Goal: Task Accomplishment & Management: Complete application form

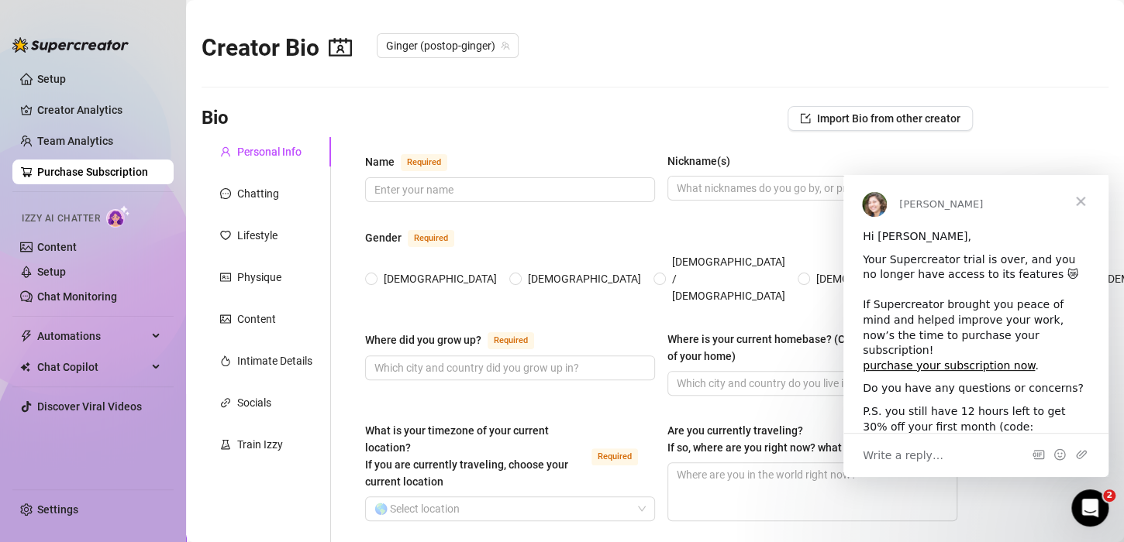
click at [1080, 202] on span "Close" at bounding box center [1080, 202] width 56 height 56
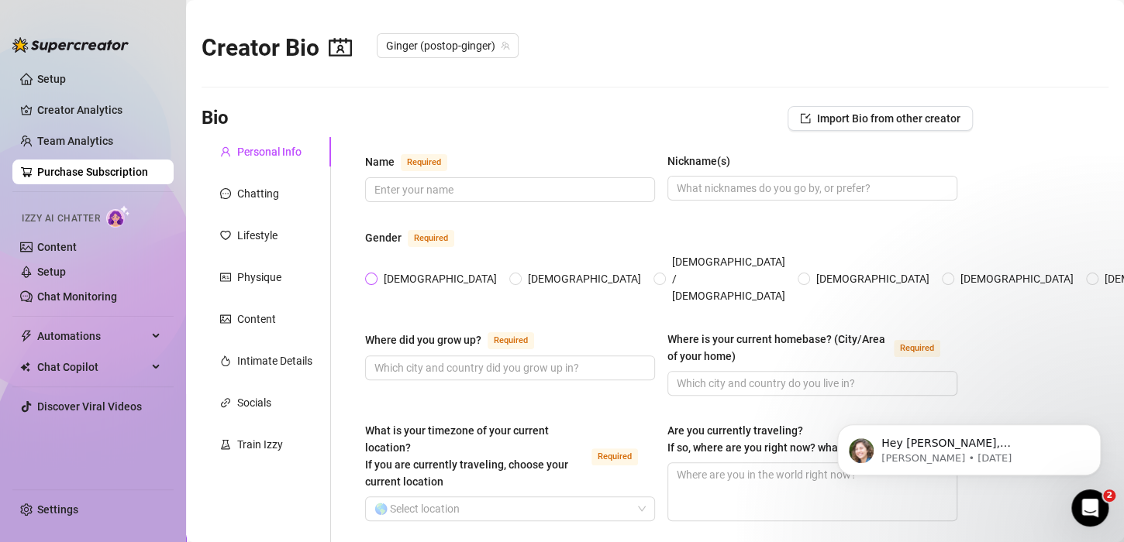
click at [374, 275] on input "[DEMOGRAPHIC_DATA]" at bounding box center [372, 280] width 6 height 10
radio input "true"
click at [483, 188] on input "Name Required" at bounding box center [508, 189] width 268 height 17
type input "Ginger"
click at [442, 360] on input "Where did you grow up? Required" at bounding box center [508, 368] width 268 height 17
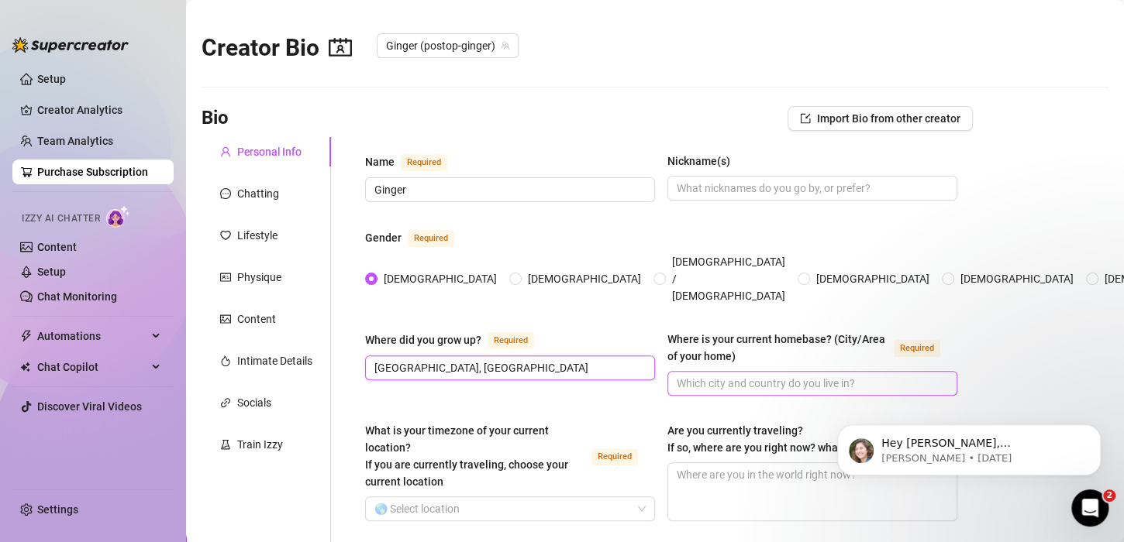
type input "[GEOGRAPHIC_DATA], [GEOGRAPHIC_DATA]"
click at [780, 375] on input "Where is your current homebase? (City/Area of your home) Required" at bounding box center [810, 383] width 268 height 17
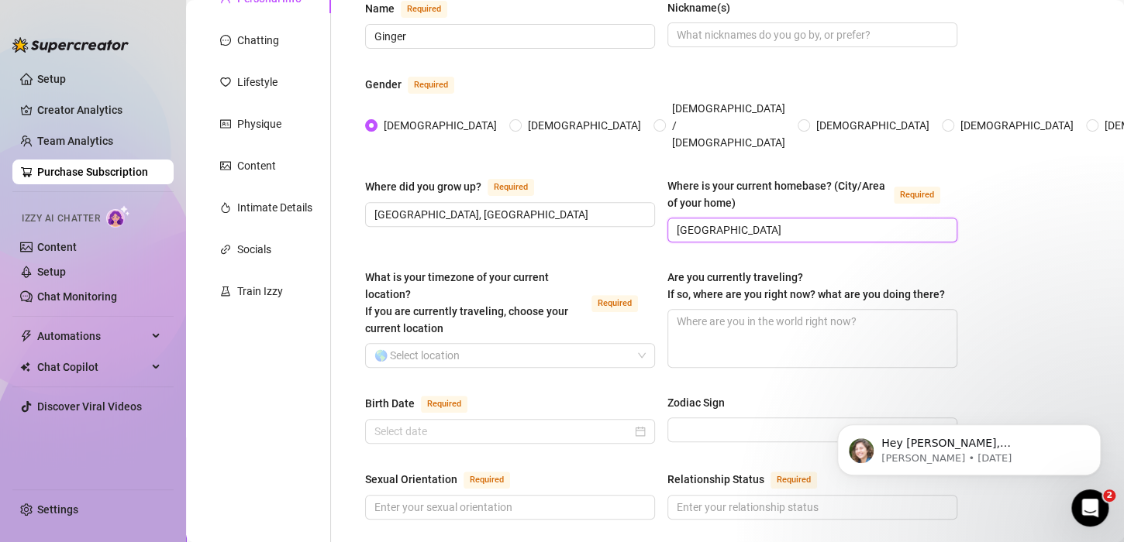
scroll to position [185, 0]
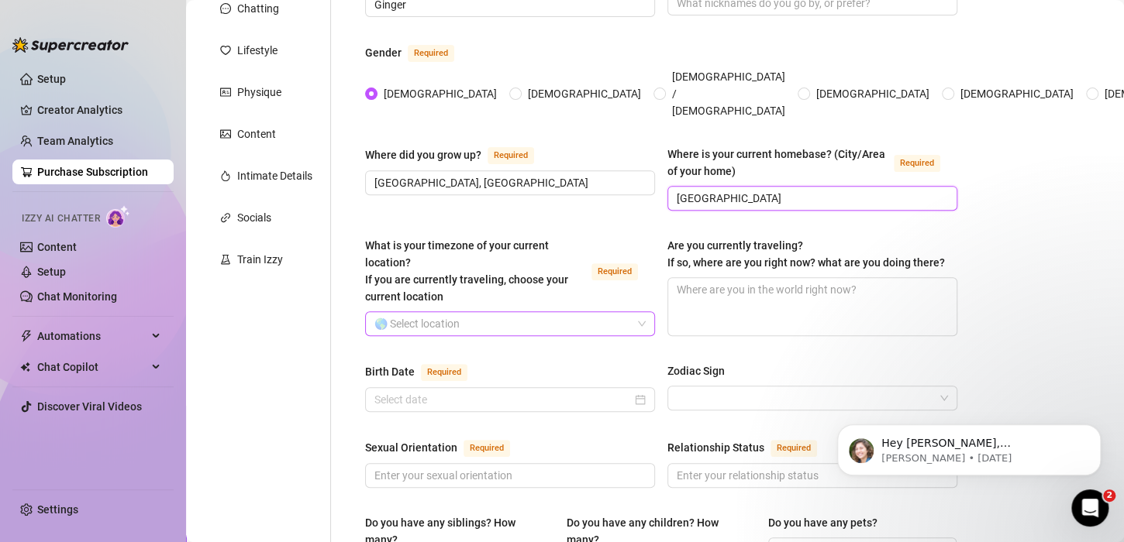
type input "[GEOGRAPHIC_DATA]"
click at [461, 312] on input "What is your timezone of your current location? If you are currently traveling,…" at bounding box center [502, 323] width 257 height 23
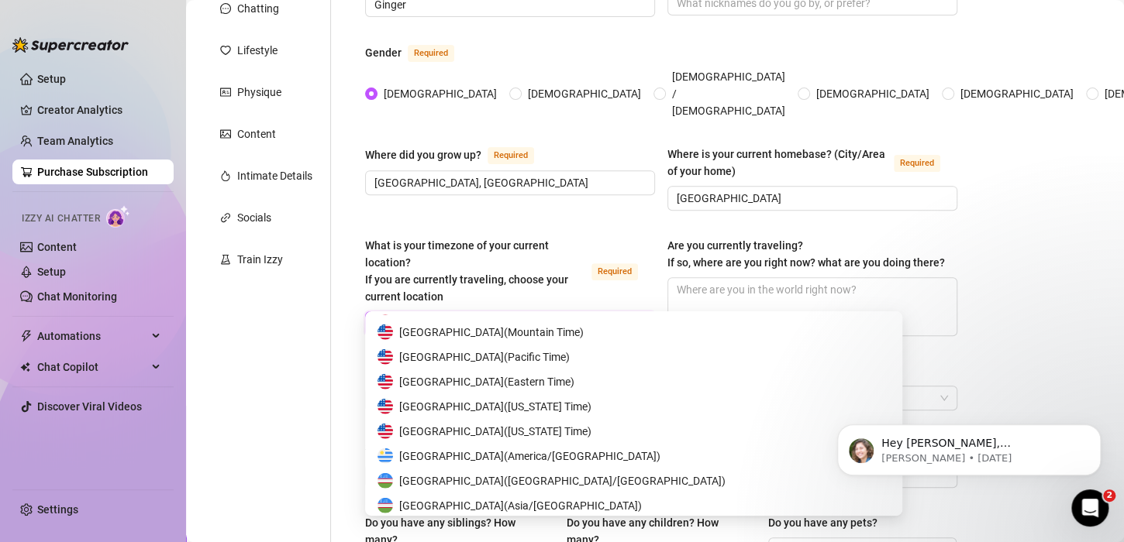
scroll to position [7675, 0]
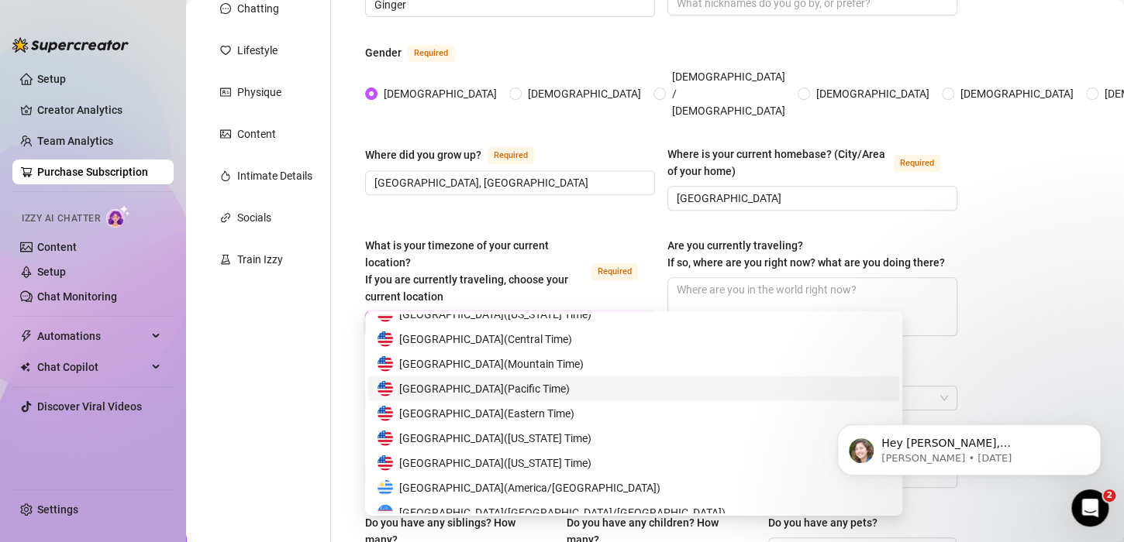
click at [512, 385] on span "United States of America ( Pacific Time )" at bounding box center [484, 388] width 170 height 17
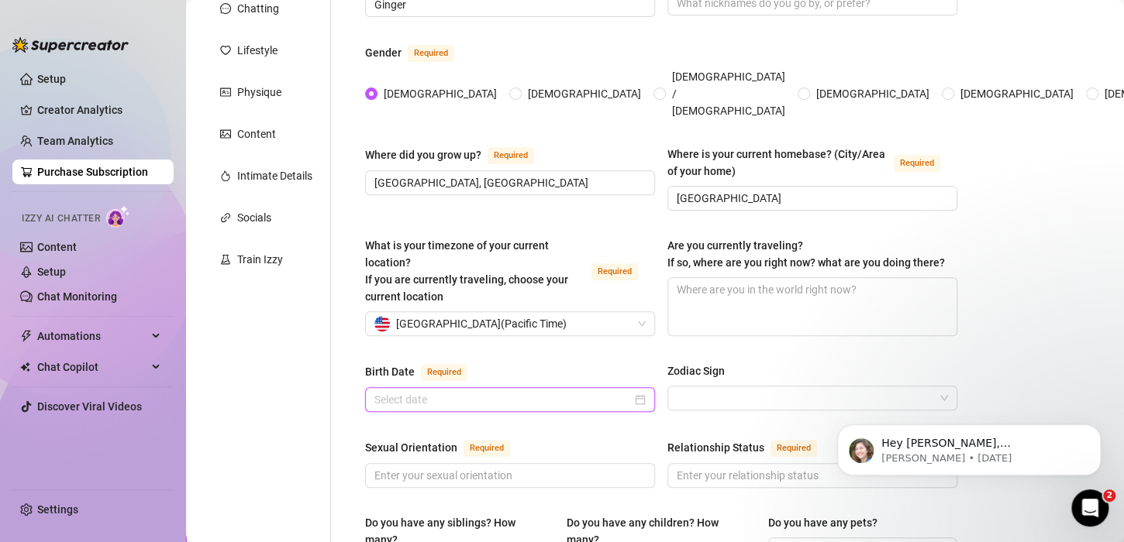
click at [511, 391] on input "Birth Date Required" at bounding box center [502, 399] width 257 height 17
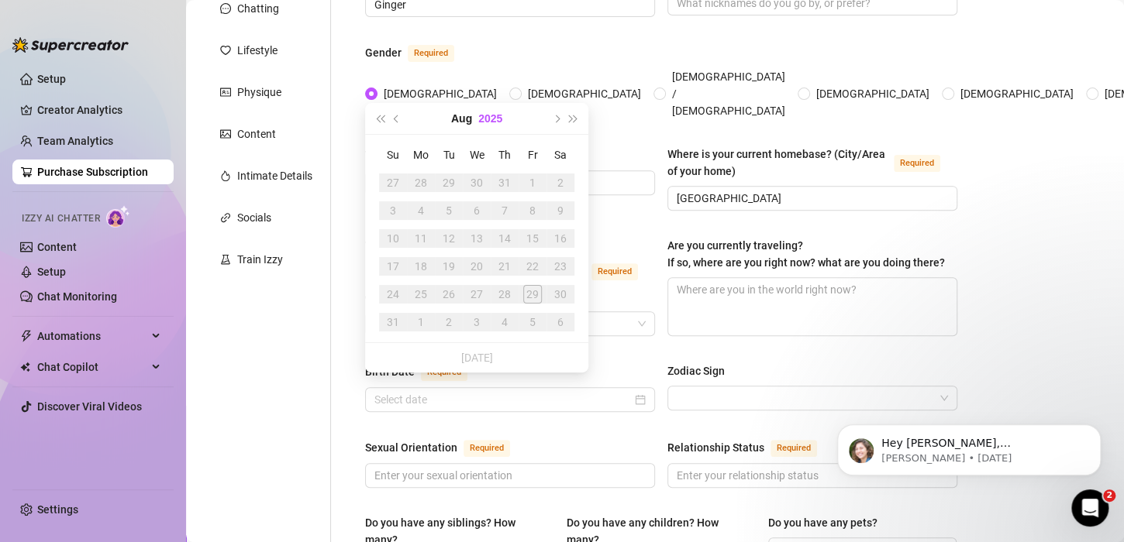
click at [483, 119] on button "2025" at bounding box center [490, 118] width 24 height 31
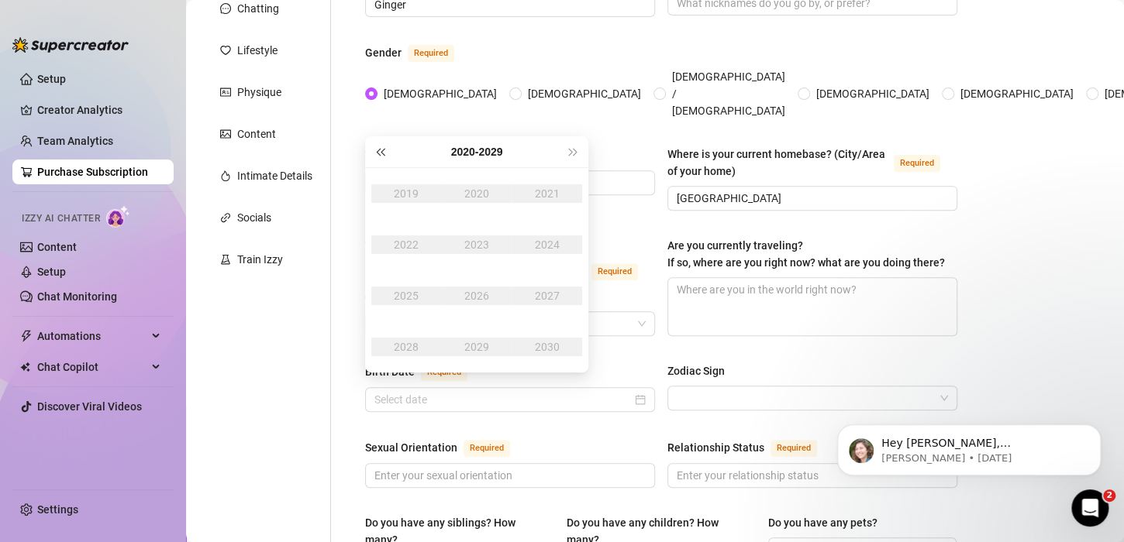
click at [383, 145] on button "Last year (Control + left)" at bounding box center [379, 151] width 17 height 31
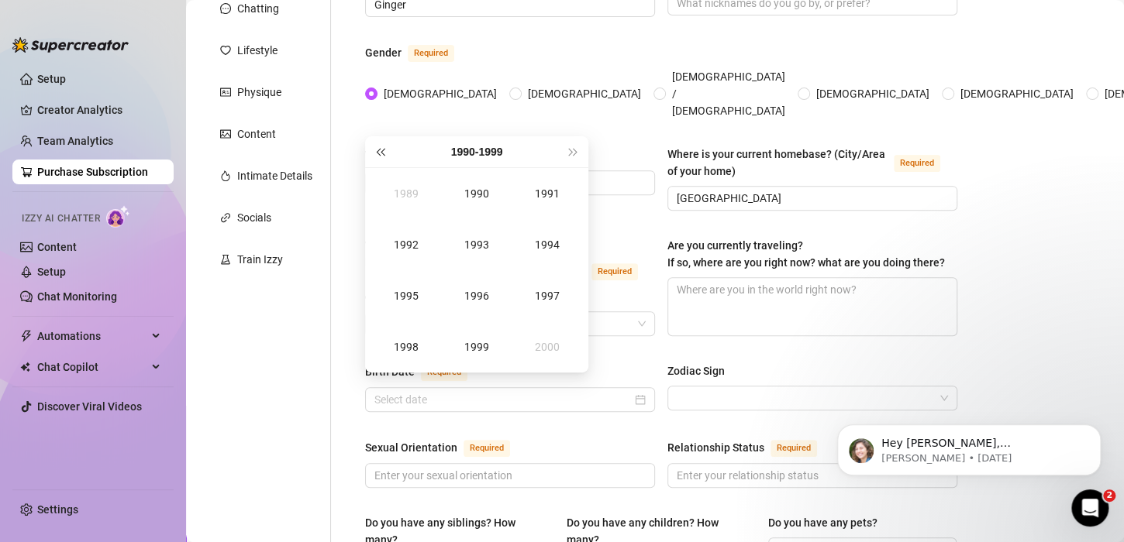
click at [383, 145] on button "Last year (Control + left)" at bounding box center [379, 151] width 17 height 31
click at [546, 194] on div "1981" at bounding box center [547, 193] width 46 height 19
click at [466, 153] on button "1981" at bounding box center [476, 151] width 24 height 31
click at [573, 156] on button "Next year (Control + right)" at bounding box center [573, 151] width 17 height 31
click at [535, 191] on div "1991" at bounding box center [547, 193] width 46 height 19
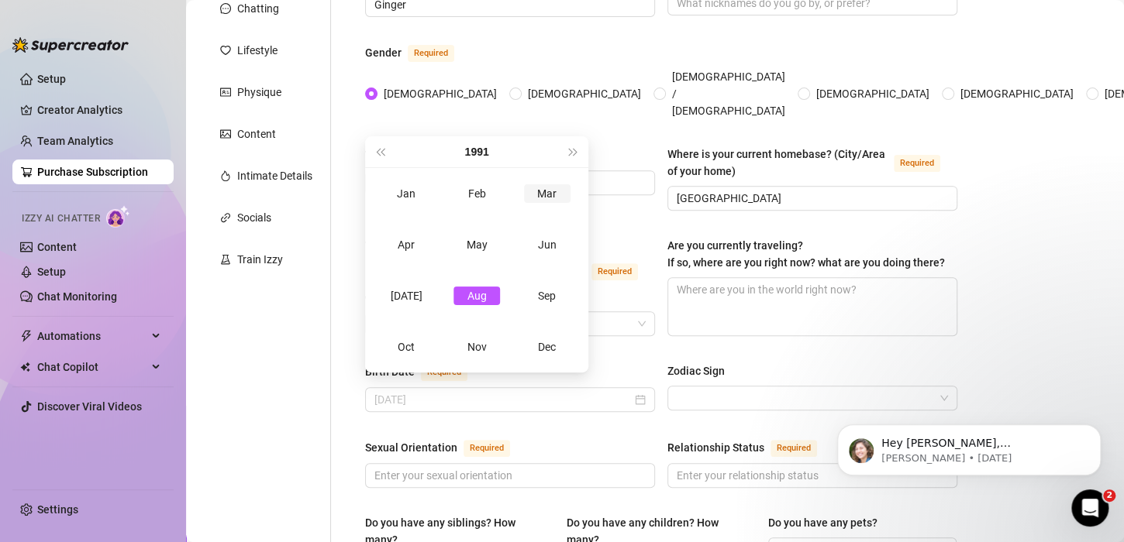
click at [551, 190] on div "Mar" at bounding box center [547, 193] width 46 height 19
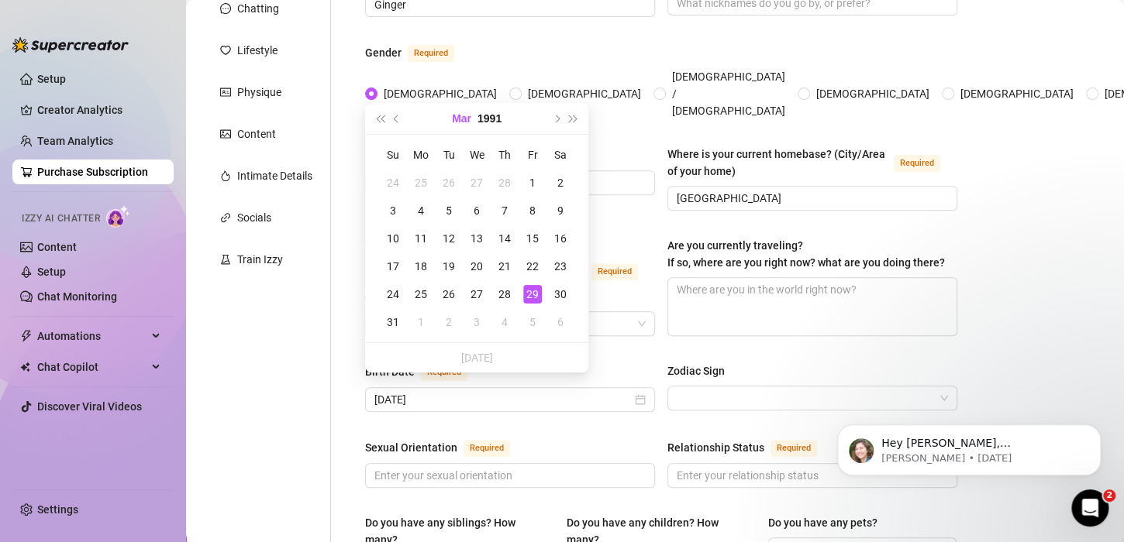
click at [456, 112] on button "Mar" at bounding box center [461, 118] width 19 height 31
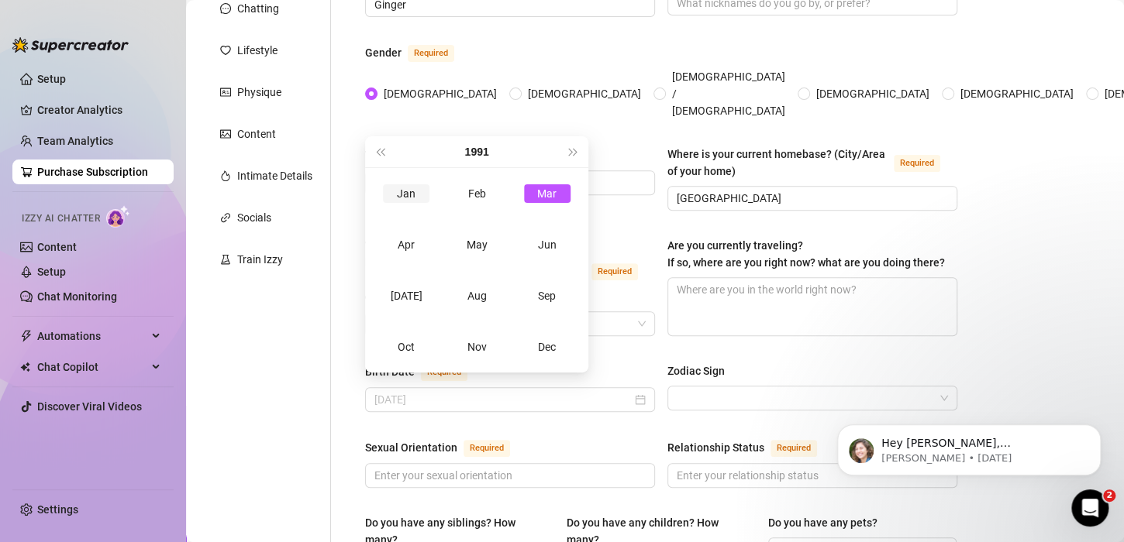
click at [417, 199] on div "Jan" at bounding box center [406, 193] width 46 height 19
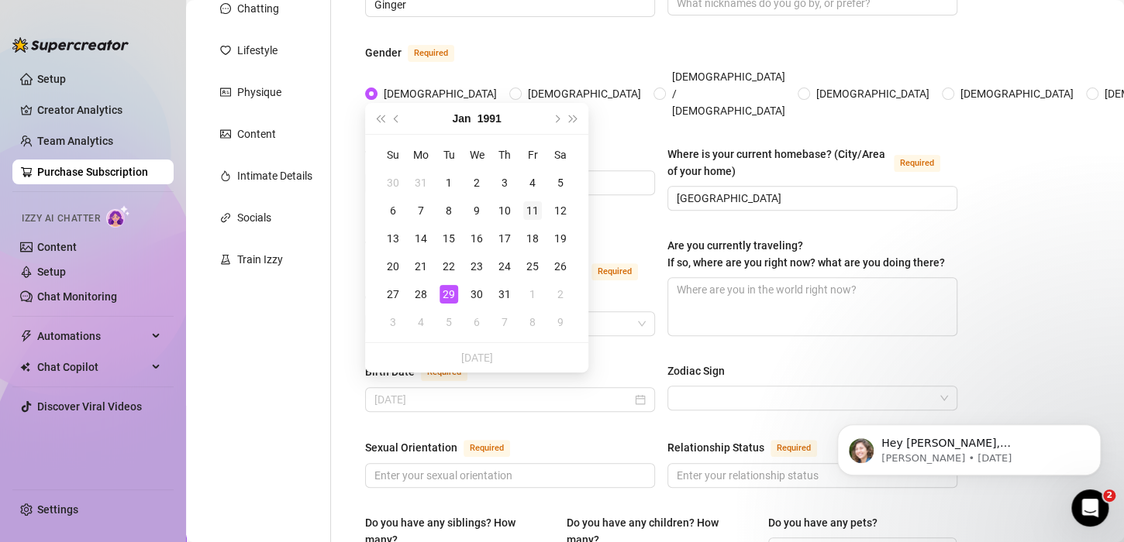
type input "[DATE]"
click at [529, 209] on div "11" at bounding box center [532, 210] width 19 height 19
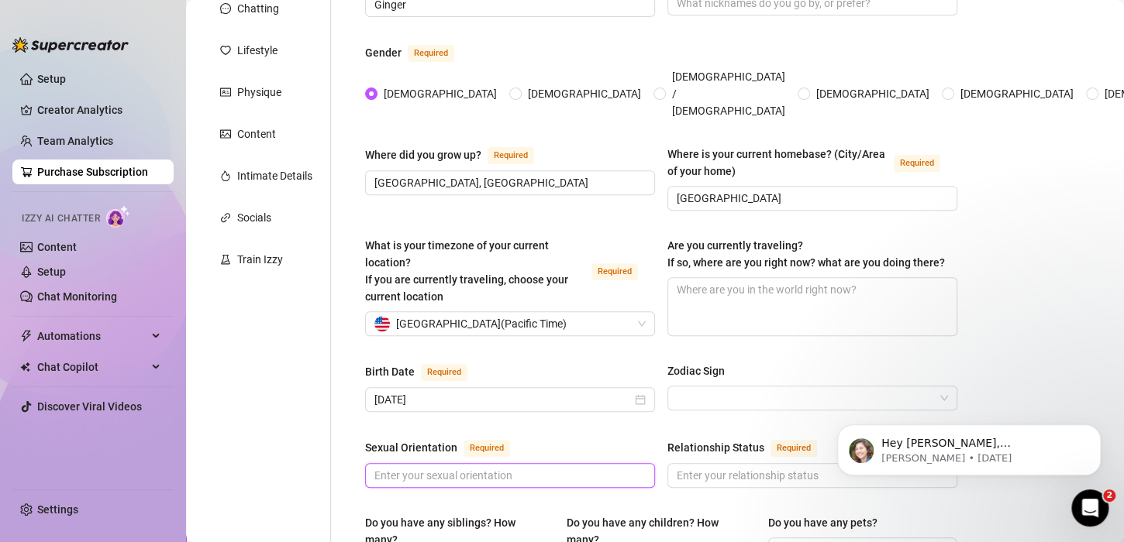
click at [488, 467] on input "Sexual Orientation Required" at bounding box center [508, 475] width 268 height 17
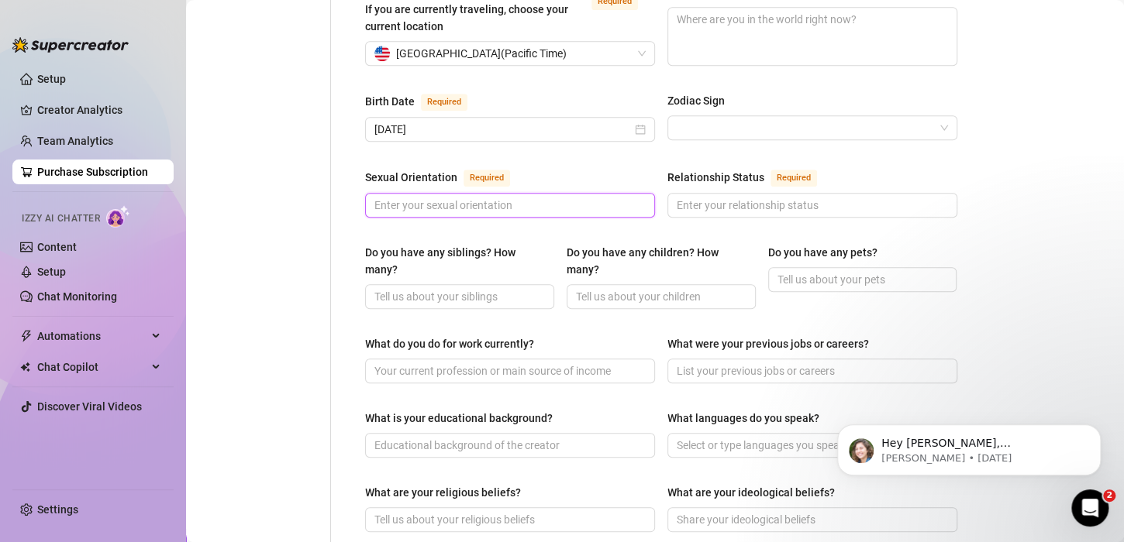
scroll to position [453, 0]
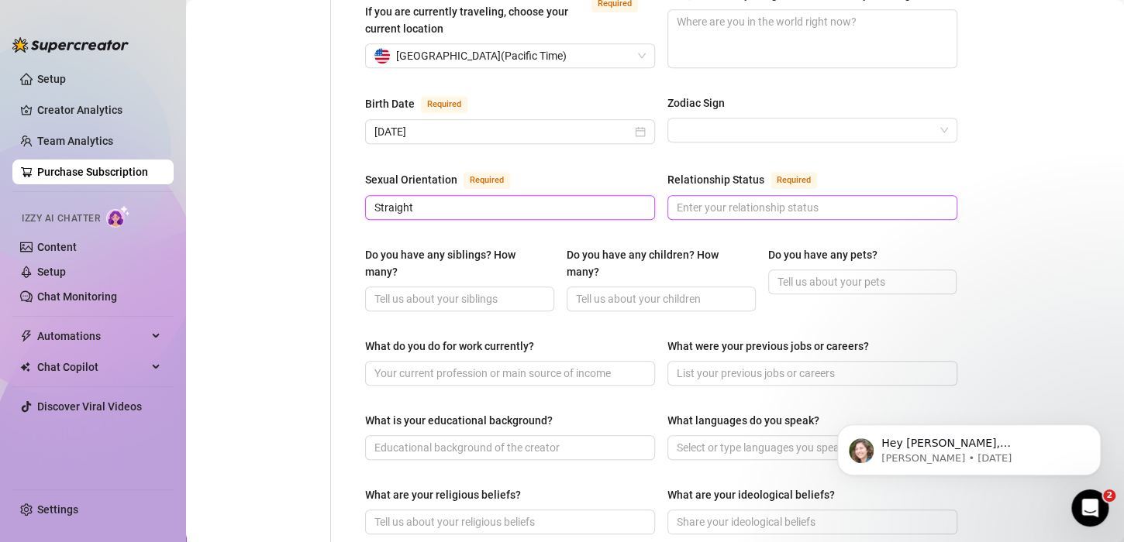
type input "Straight"
click at [716, 199] on input "Relationship Status Required" at bounding box center [810, 207] width 268 height 17
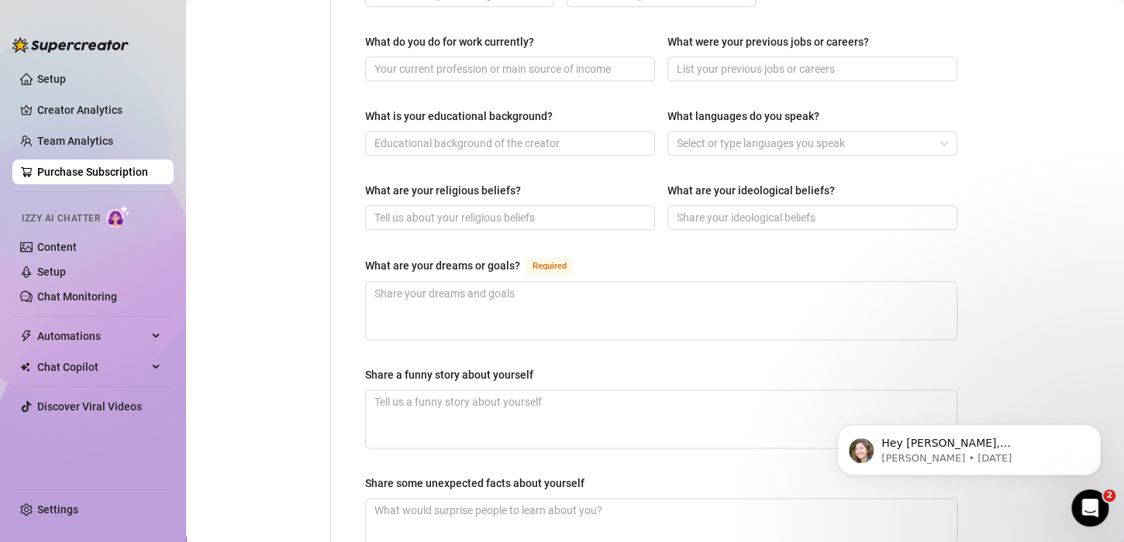
scroll to position [821, 0]
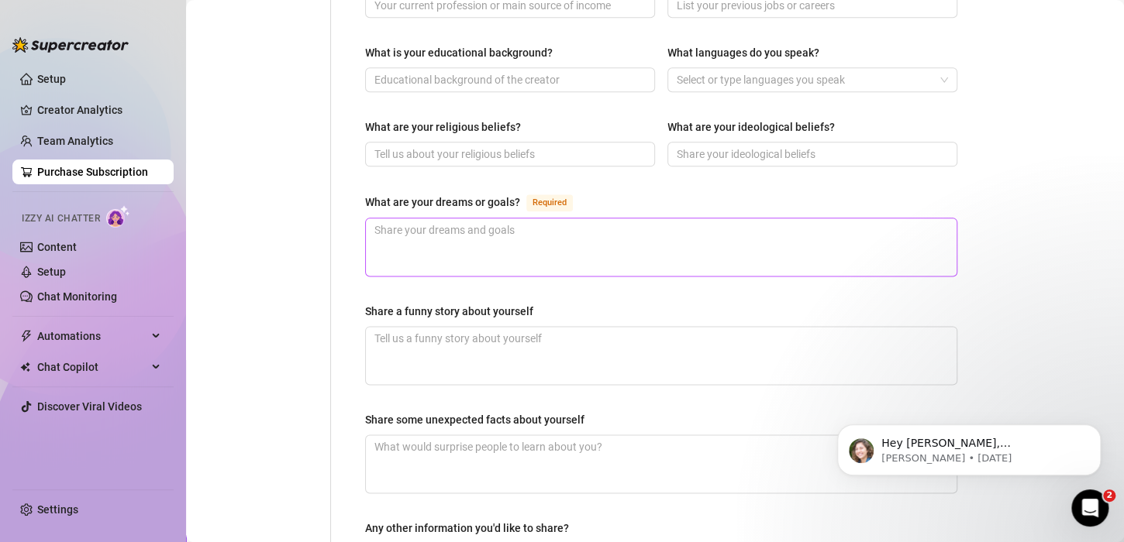
type input "Single"
click at [440, 236] on textarea "What are your dreams or goals? Required" at bounding box center [661, 247] width 590 height 57
type textarea "F"
type textarea "Fi"
type textarea "Fin"
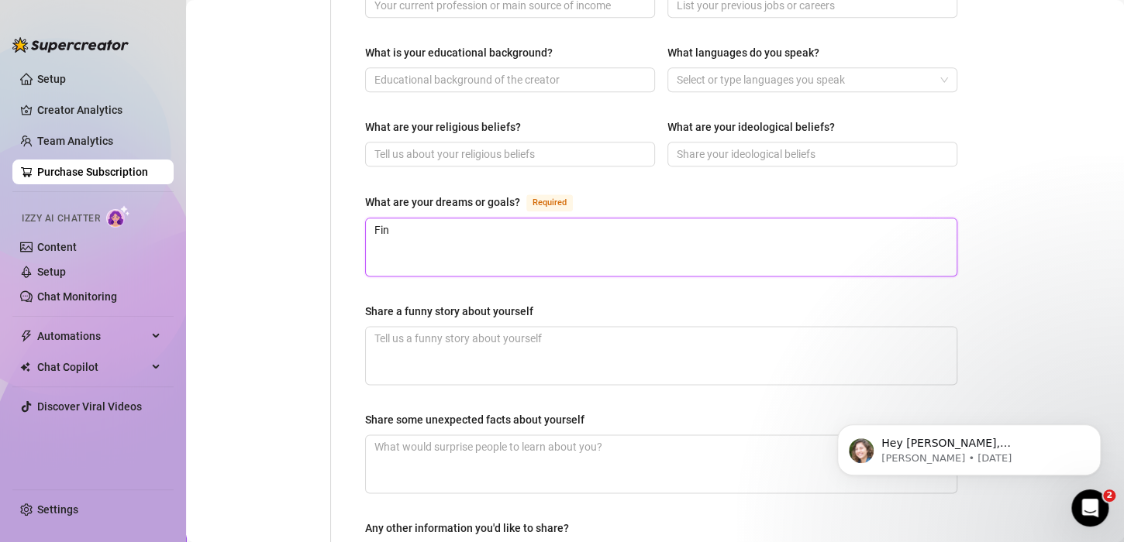
type textarea "Fina"
type textarea "[PERSON_NAME]"
type textarea "Financ"
type textarea "Financi"
type textarea "Financia"
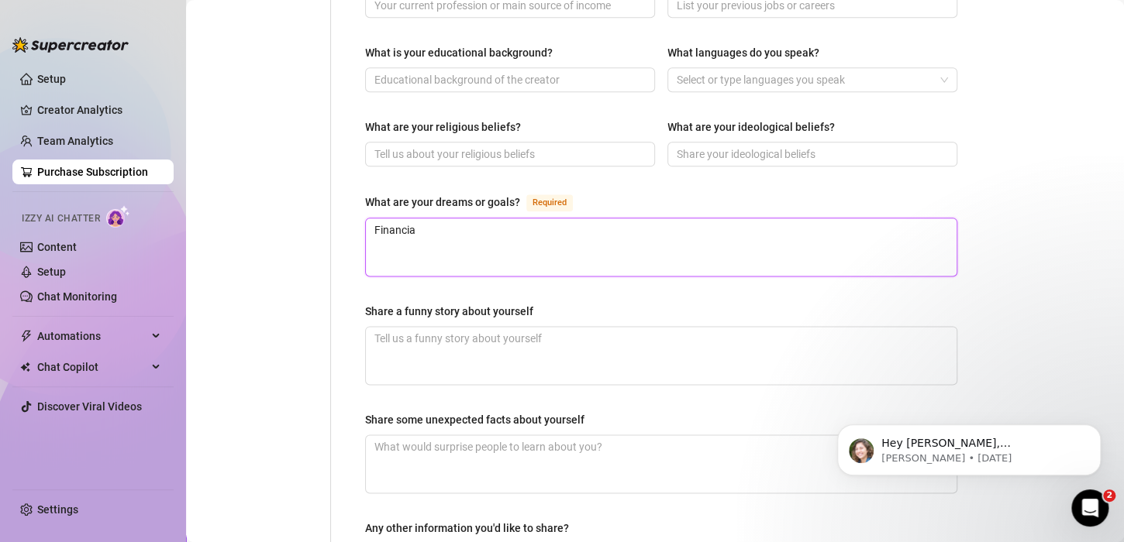
type textarea "Financial"
type textarea "Financial I"
type textarea "Financial In"
type textarea "Financial Ind"
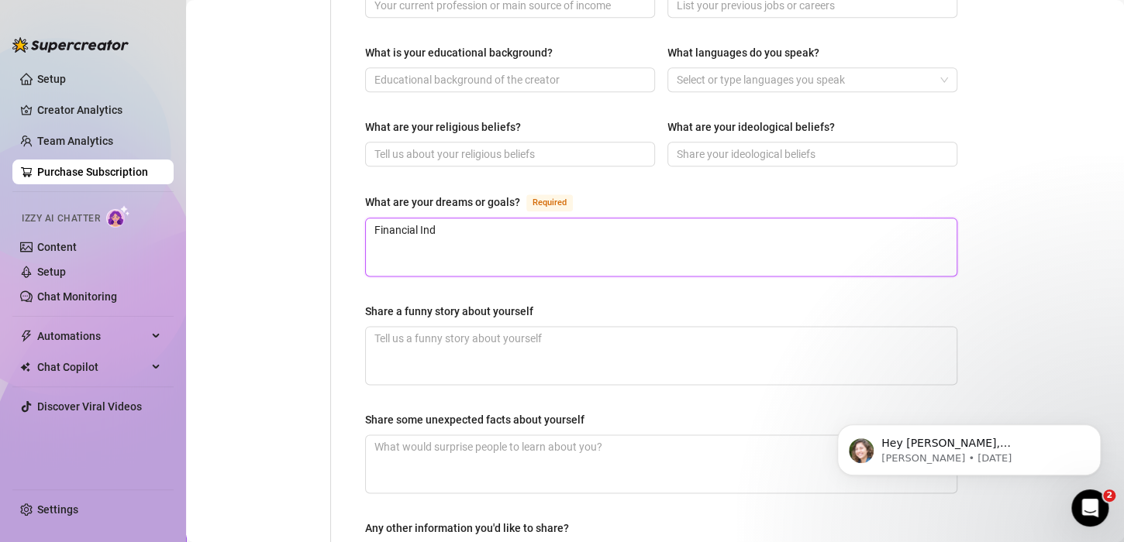
type textarea "Financial Inde"
type textarea "Financial Indep"
type textarea "Financial Indepe"
type textarea "Financial Indepen"
type textarea "Financial Independ"
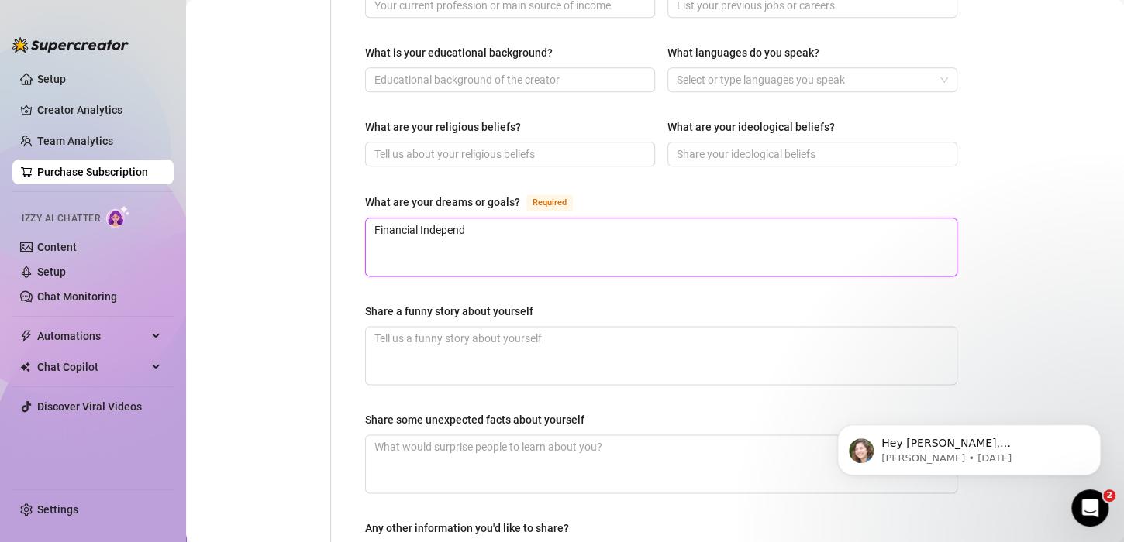
type textarea "Financial Independe"
type textarea "Financial Independen"
type textarea "Financial Independenc"
type textarea "Financial Independence"
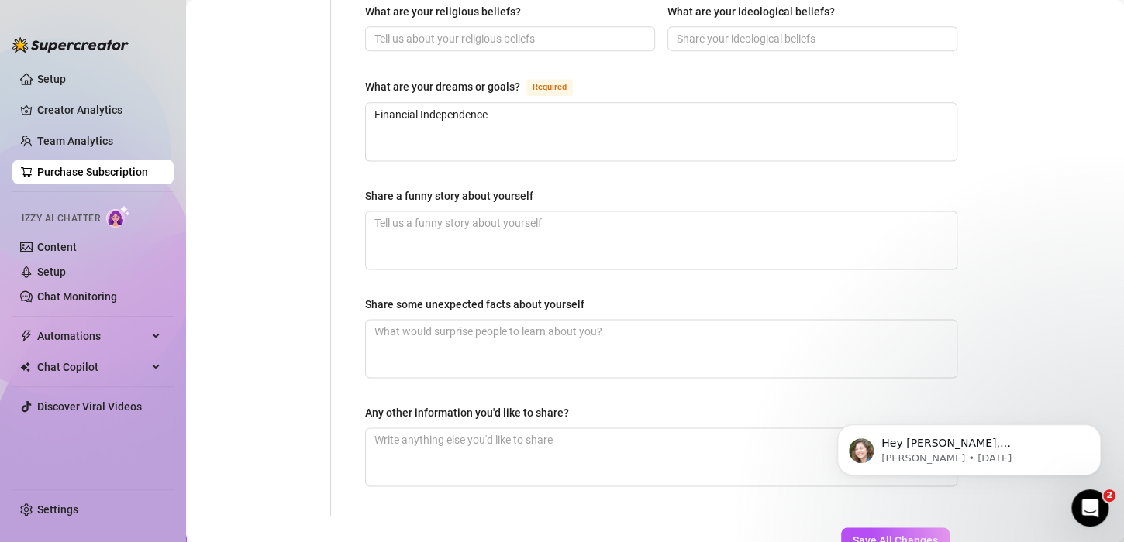
scroll to position [941, 0]
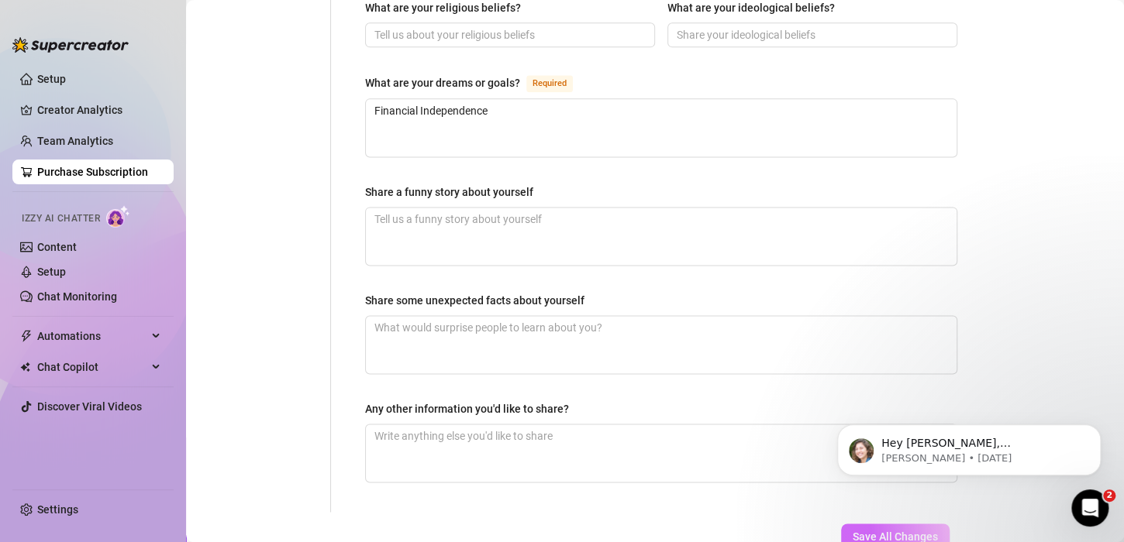
click at [868, 530] on span "Save All Changes" at bounding box center [894, 536] width 85 height 12
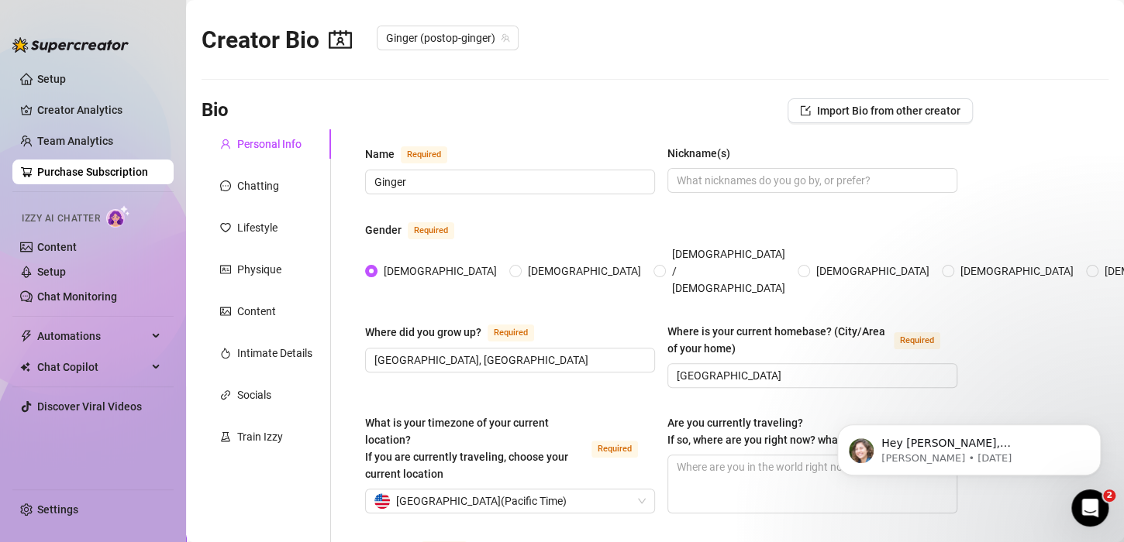
scroll to position [0, 0]
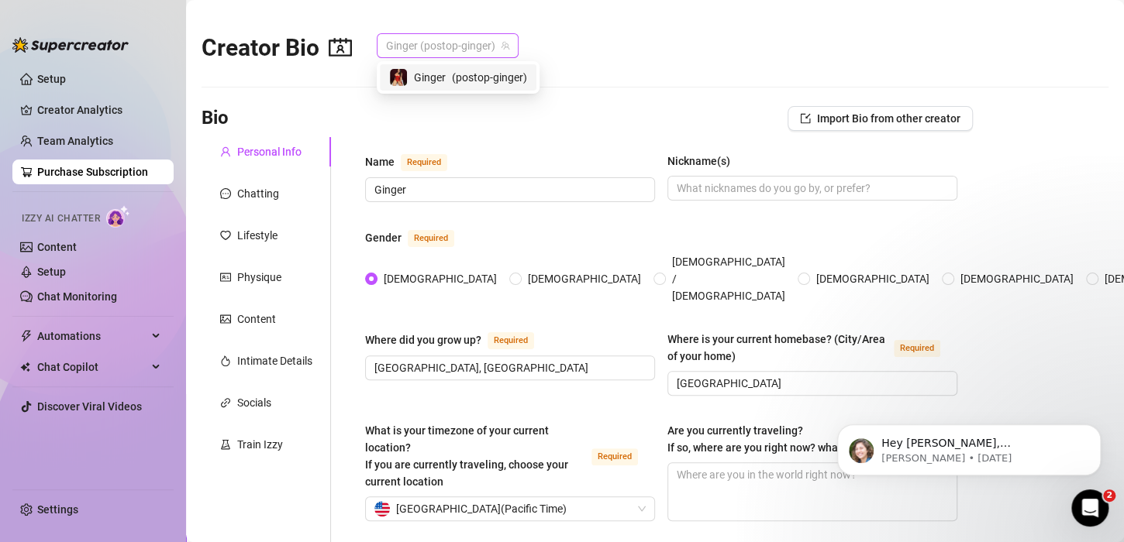
click at [477, 50] on span "Ginger (postop-ginger)" at bounding box center [447, 45] width 123 height 23
click at [438, 77] on span "Ginger" at bounding box center [430, 77] width 32 height 17
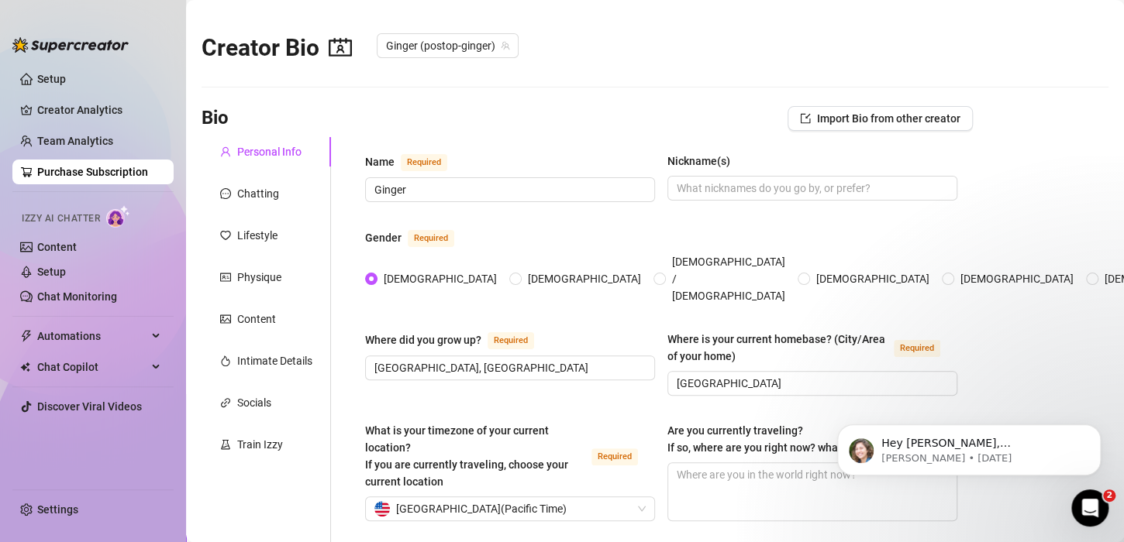
click at [438, 77] on div "Creator Bio [PERSON_NAME] (postop-ginger)" at bounding box center [654, 44] width 907 height 67
click at [271, 196] on div "Chatting" at bounding box center [258, 193] width 42 height 17
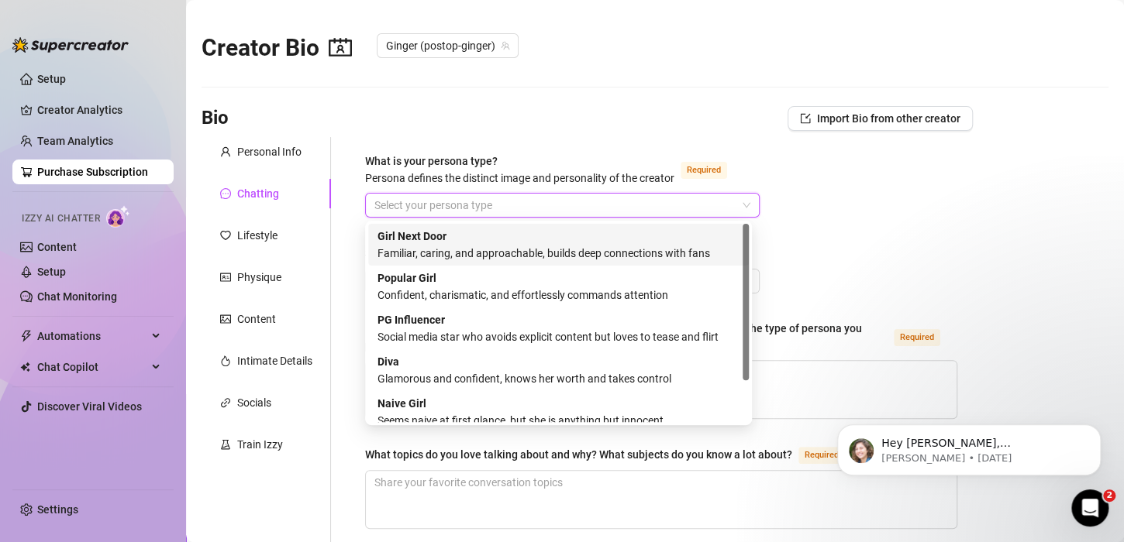
click at [499, 198] on input "What is your persona type? [PERSON_NAME] defines the distinct image and persona…" at bounding box center [555, 205] width 362 height 23
drag, startPoint x: 747, startPoint y: 256, endPoint x: 755, endPoint y: 222, distance: 35.7
click at [755, 222] on body "Setup Creator Analytics Team Analytics Purchase Subscription Izzy AI Chatter Co…" at bounding box center [562, 271] width 1124 height 542
click at [613, 256] on div "Familiar, caring, and approachable, builds deep connections with fans" at bounding box center [558, 253] width 362 height 17
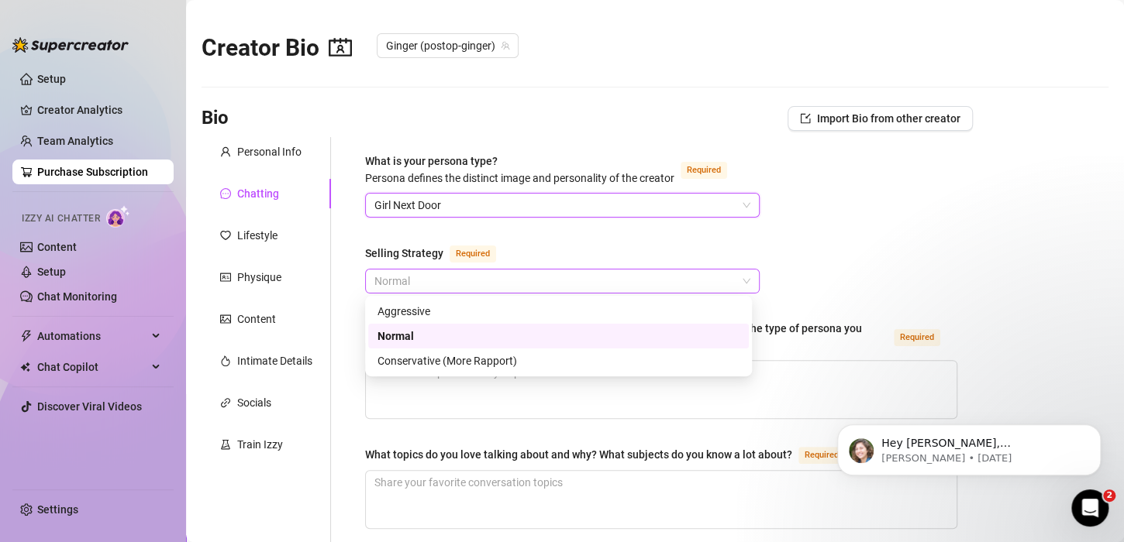
click at [560, 277] on span "Normal" at bounding box center [562, 281] width 376 height 23
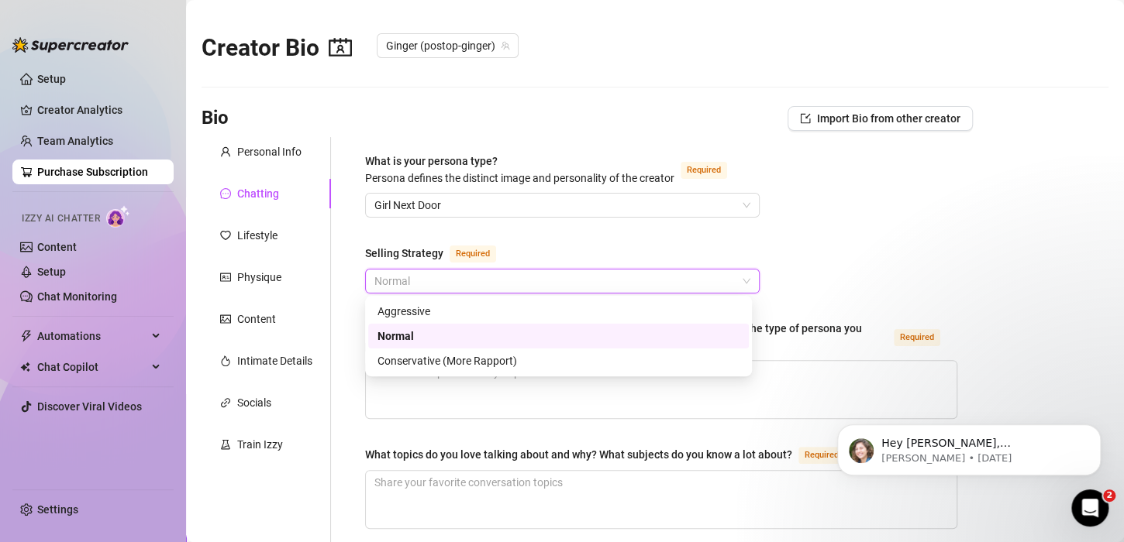
click at [520, 336] on div "Normal" at bounding box center [558, 336] width 362 height 17
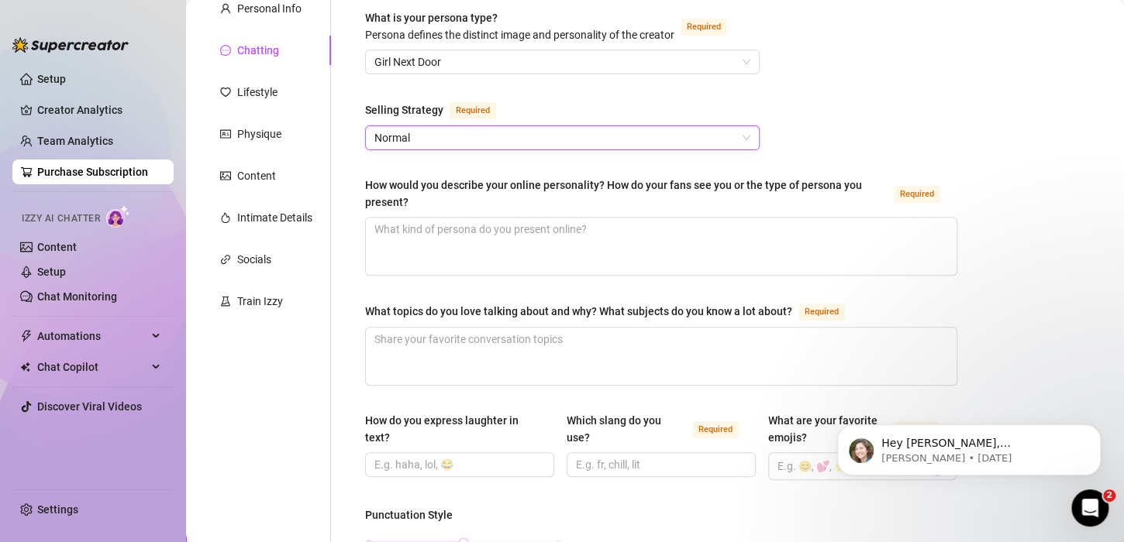
scroll to position [136, 0]
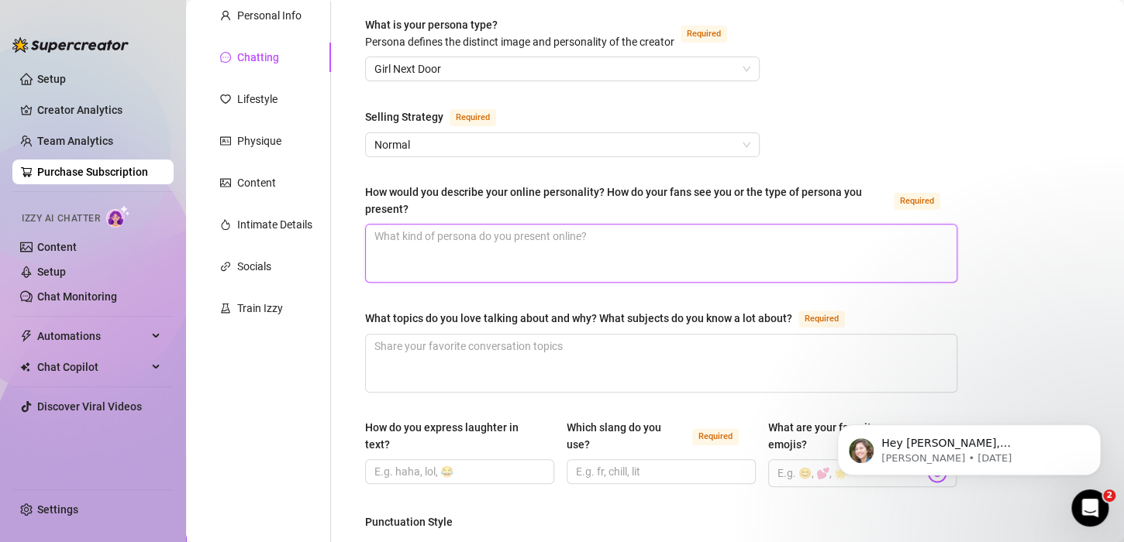
click at [525, 246] on textarea "How would you describe your online personality? How do your fans see you or the…" at bounding box center [661, 253] width 590 height 57
type textarea "I"
type textarea "I'"
type textarea "I'm"
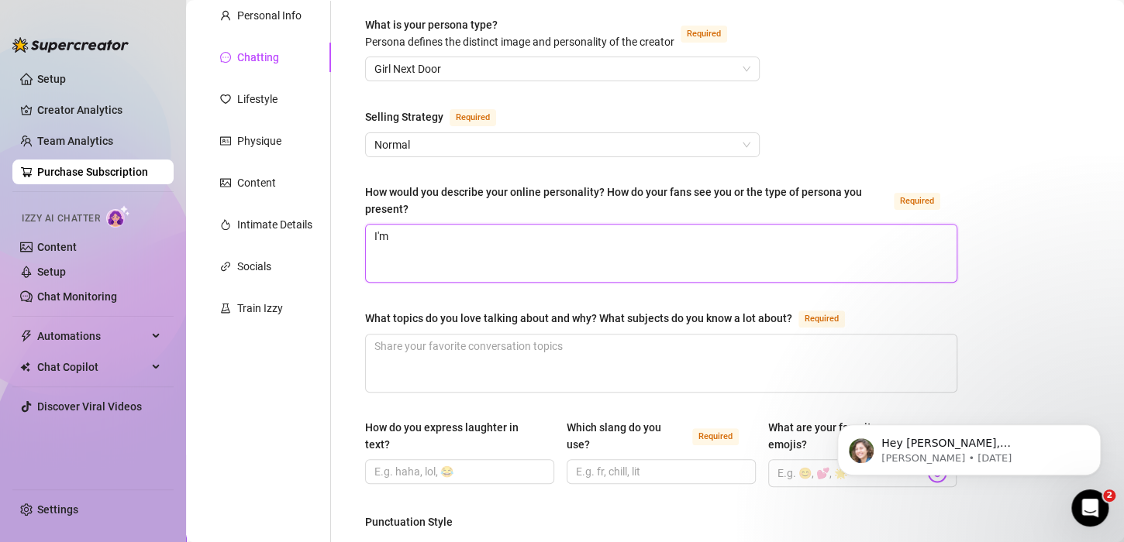
type textarea "I'm N"
type textarea "I'm Ni"
type textarea "I'm N"
type textarea "I'm"
type textarea "I'm n"
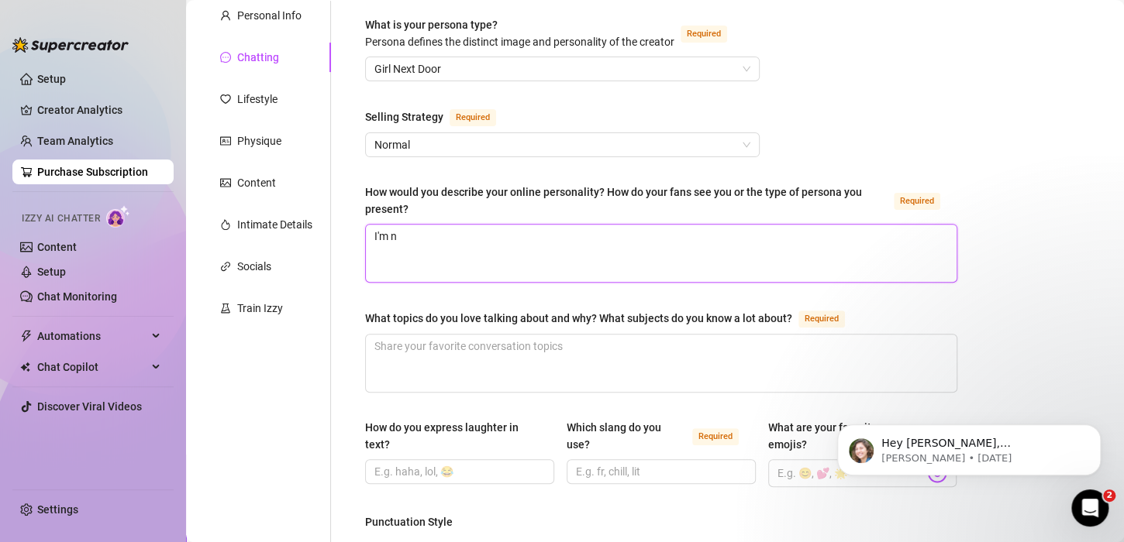
type textarea "I'm ni"
type textarea "I'm nic"
type textarea "I'm nice"
type textarea "I'm nice,"
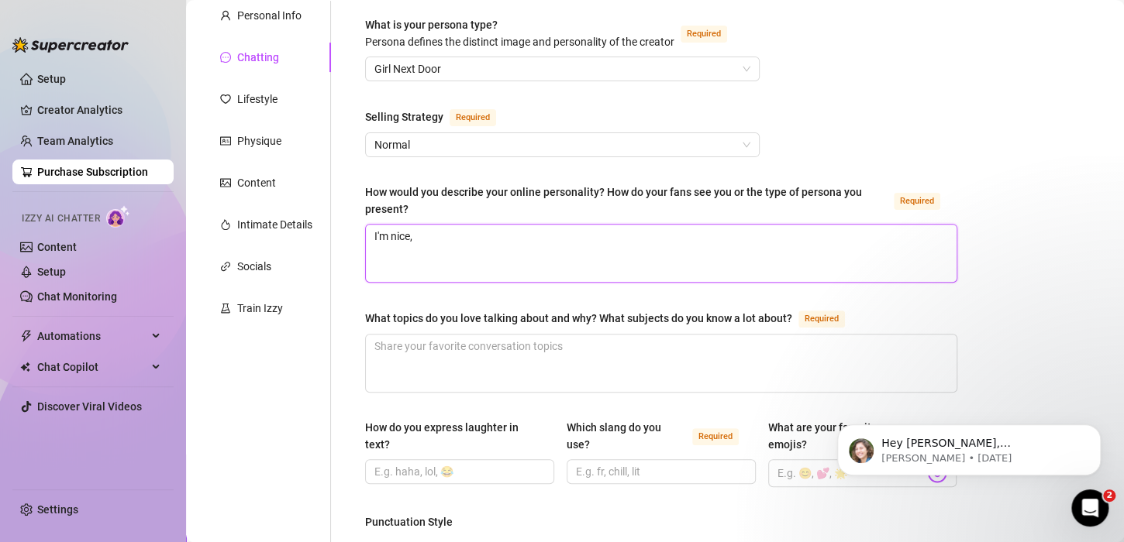
type textarea "I'm nice, a"
type textarea "I'm nice, at"
type textarea "I'm nice, att"
type textarea "I'm nice, atte"
type textarea "I'm nice, atten"
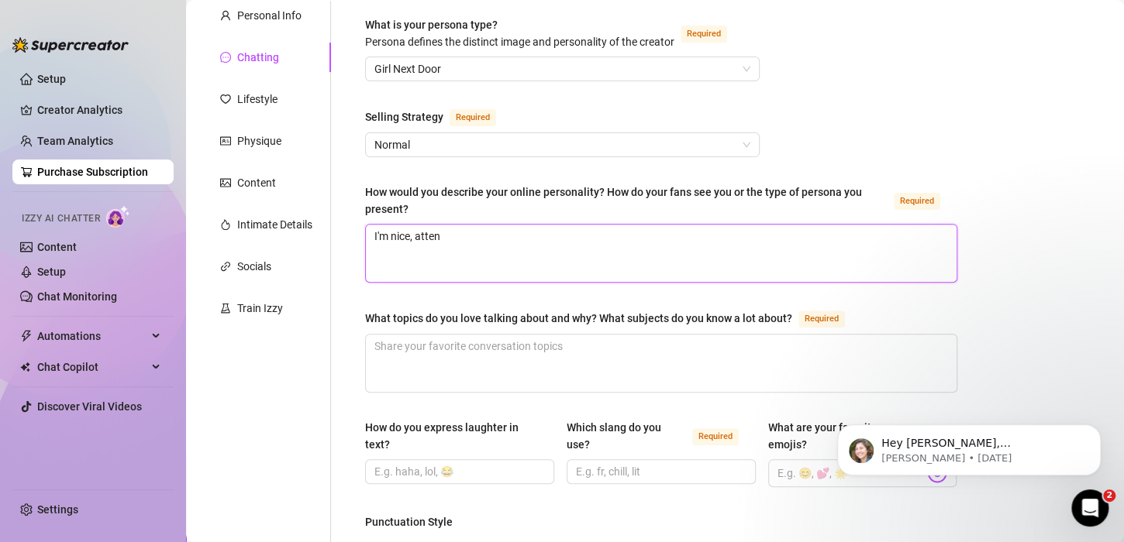
type textarea "I'm nice, attent"
type textarea "I'm nice, attenti"
type textarea "I'm nice, attentiv"
type textarea "I'm nice, attentive"
type textarea "I'm nice, attentive,"
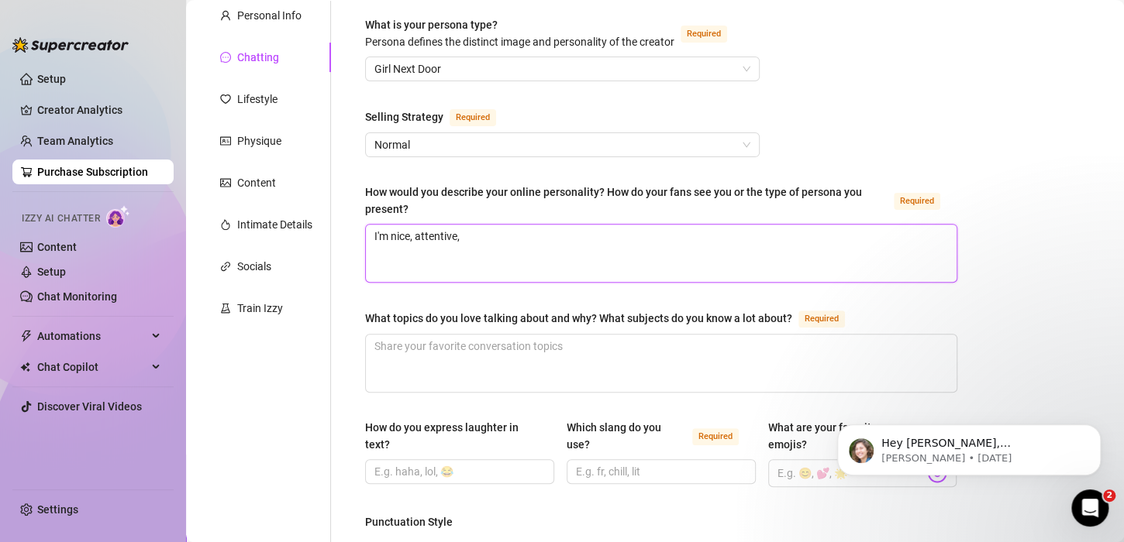
type textarea "I'm nice, attentive,"
type textarea "I'm nice, attentive, a"
type textarea "I'm nice, attentive, ap"
type textarea "I'm nice, attentive, app"
type textarea "I'm nice, attentive, appr"
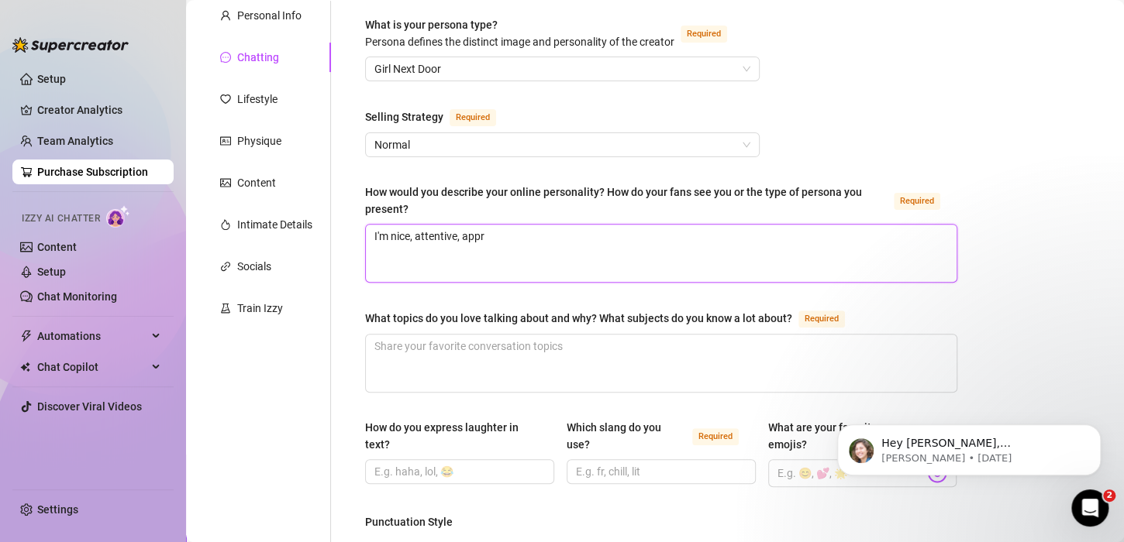
type textarea "I'm nice, attentive, appro"
type textarea "I'm nice, attentive, approa"
type textarea "I'm nice, attentive, approac"
type textarea "I'm nice, attentive, approach"
type textarea "I'm nice, attentive, approacha"
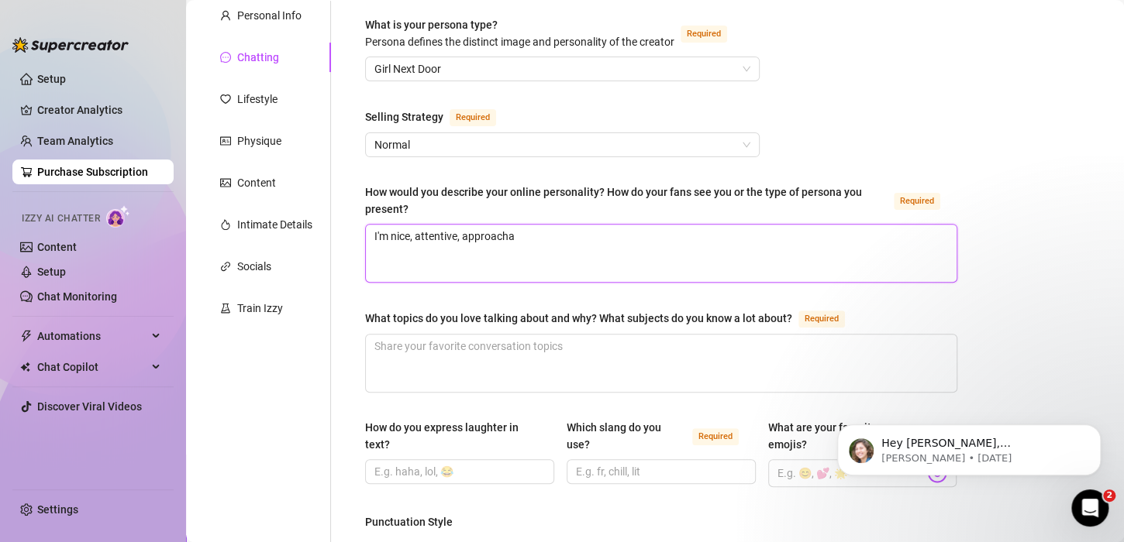
type textarea "I'm nice, attentive, approachab"
type textarea "I'm nice, attentive, approachabl"
type textarea "I'm nice, attentive, approachable"
type textarea "I'm nice, attentive, approachable,"
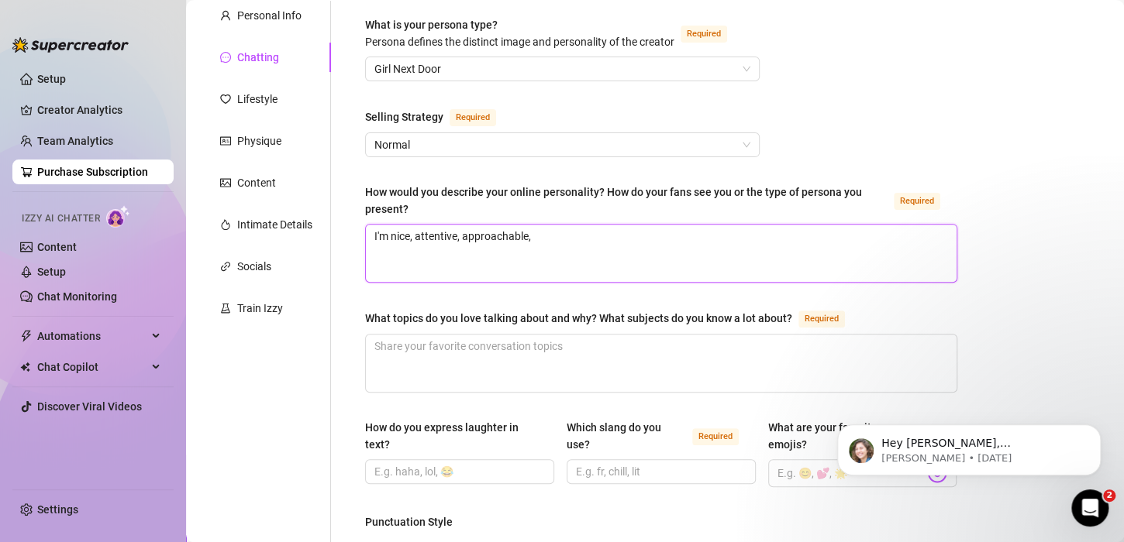
type textarea "I'm nice, attentive, approachable, f"
type textarea "I'm nice, attentive, approachable, fu"
type textarea "I'm nice, attentive, approachable, fun"
type textarea "I'm nice, attentive, approachable, funn"
type textarea "I'm nice, attentive, approachable, funny"
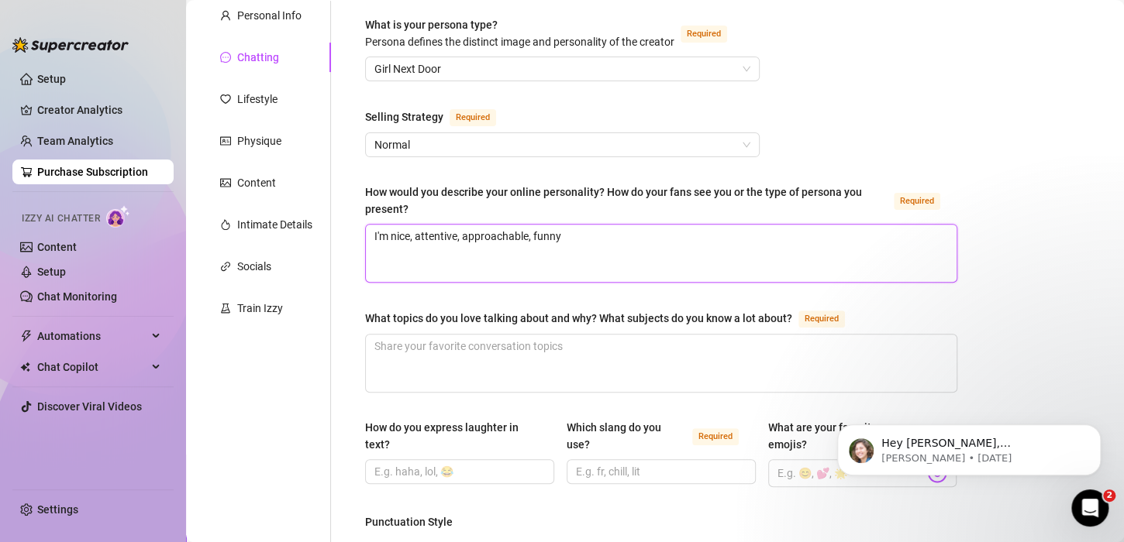
type textarea "I'm nice, attentive, approachable, funny,"
type textarea "I'm nice, attentive, approachable, funny"
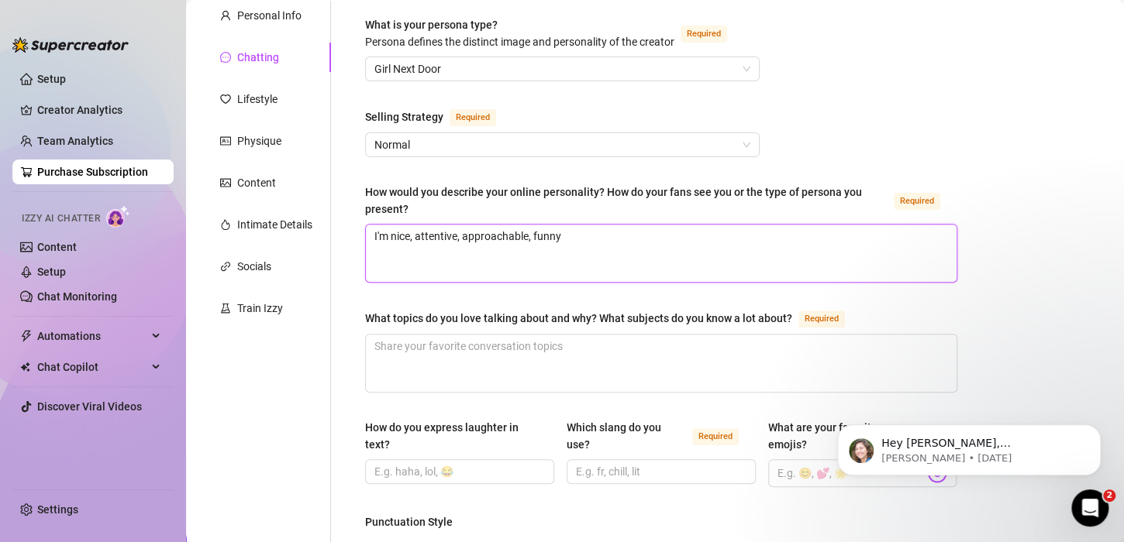
type textarea "I'm nice, attentive, approachable, funny a"
type textarea "I'm nice, attentive, approachable, funny an"
type textarea "I'm nice, attentive, approachable, funny and"
type textarea "I'm nice, attentive, approachable, funny and n"
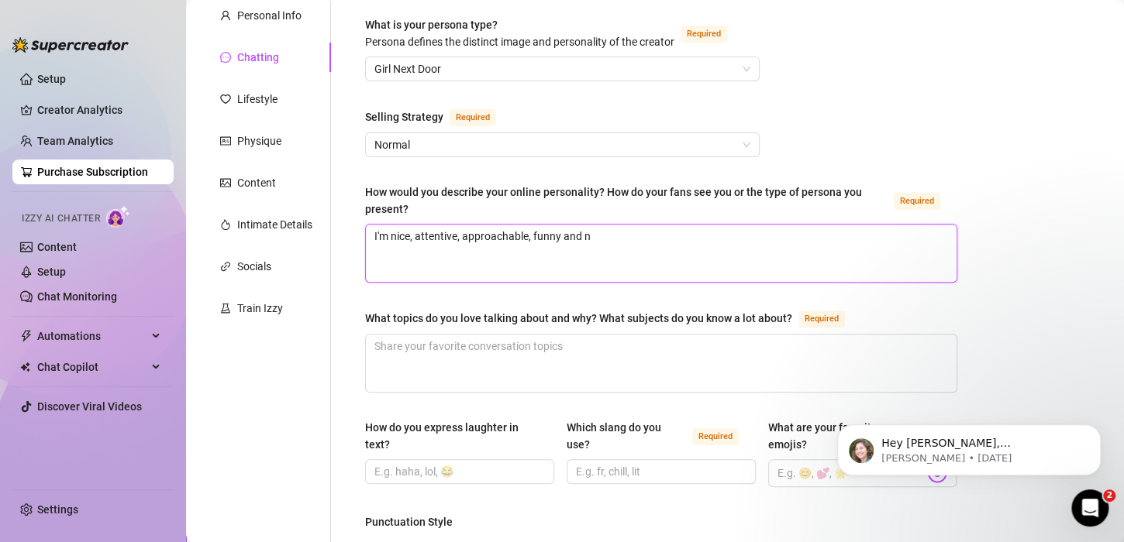
type textarea "I'm nice, attentive, approachable, funny and na"
type textarea "I'm nice, attentive, approachable, funny and nau"
type textarea "I'm nice, attentive, approachable, funny and naug"
type textarea "I'm nice, attentive, approachable, funny and naugh"
type textarea "I'm nice, attentive, approachable, funny and naught"
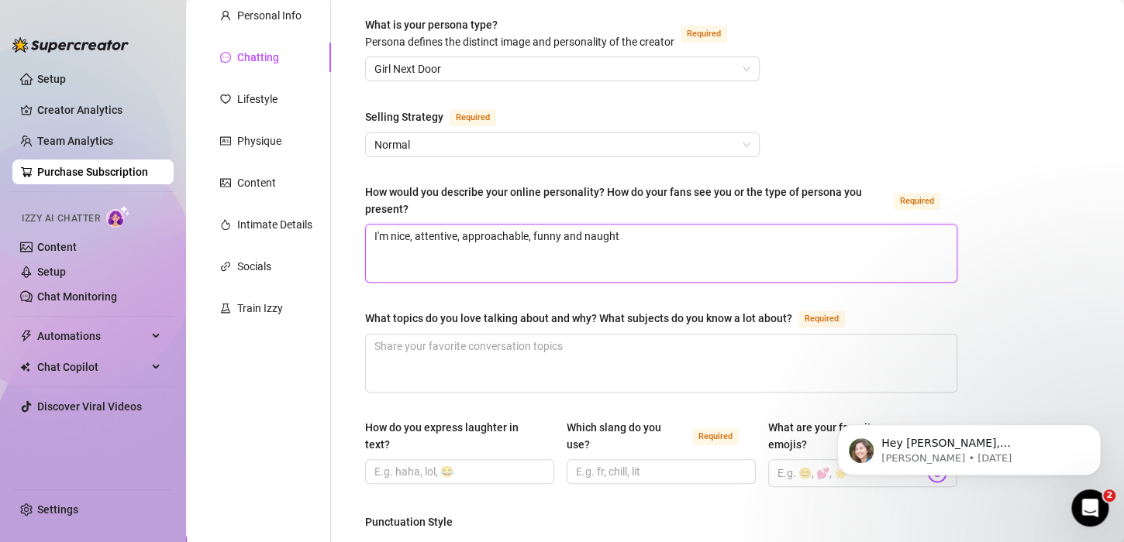
type textarea "I'm nice, attentive, approachable, funny and naughty"
type textarea "I'm nice, attentive, approachable, funny and naughty."
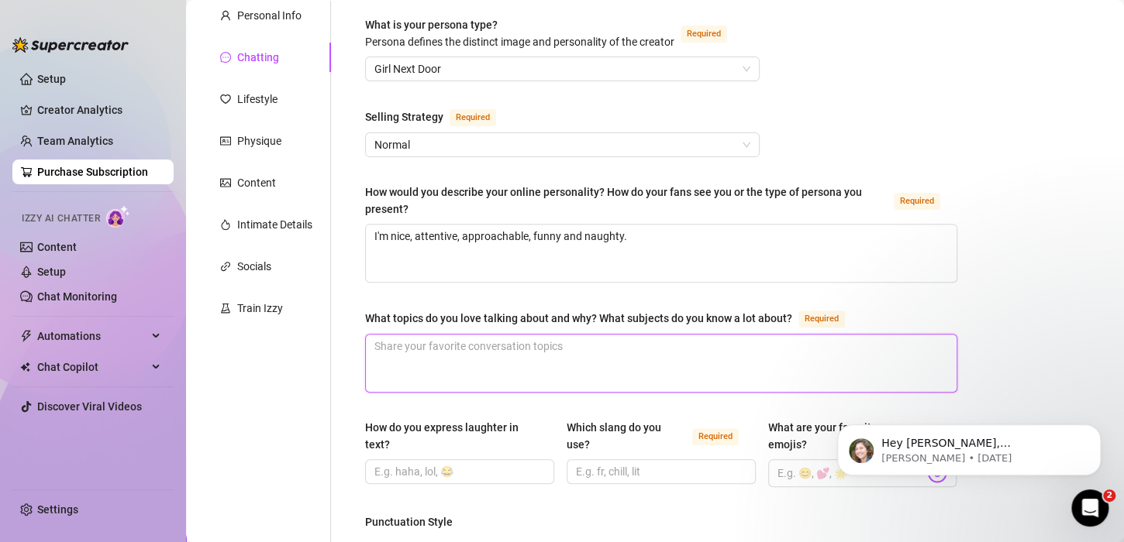
click at [448, 349] on textarea "What topics do you love talking about and why? What subjects do you know a lot …" at bounding box center [661, 363] width 590 height 57
type textarea "T"
type textarea "Tr"
type textarea "Tra"
type textarea "Trav"
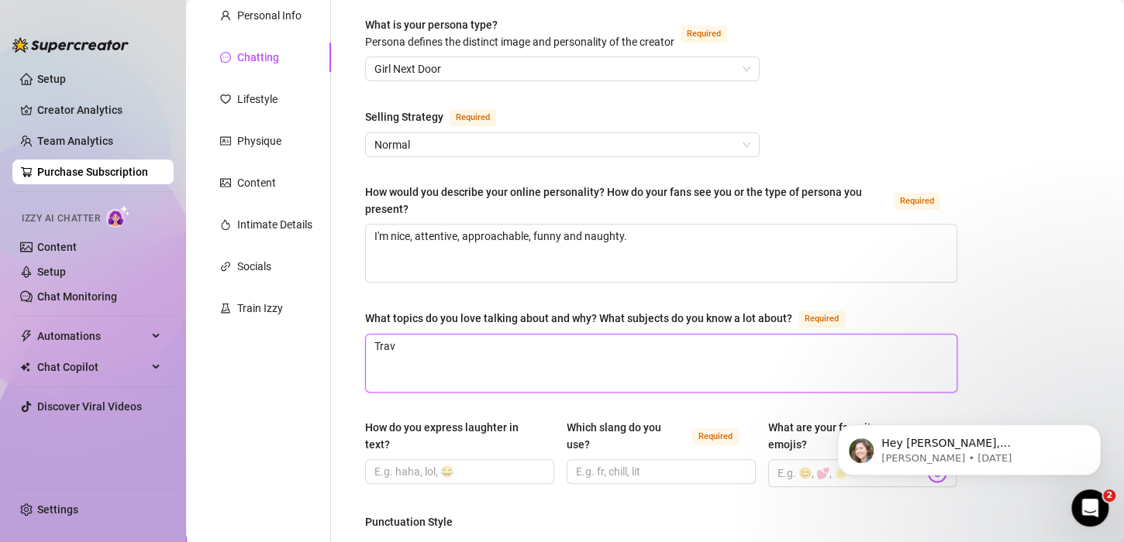
type textarea "Trave"
type textarea "Trave,"
type textarea "Trave"
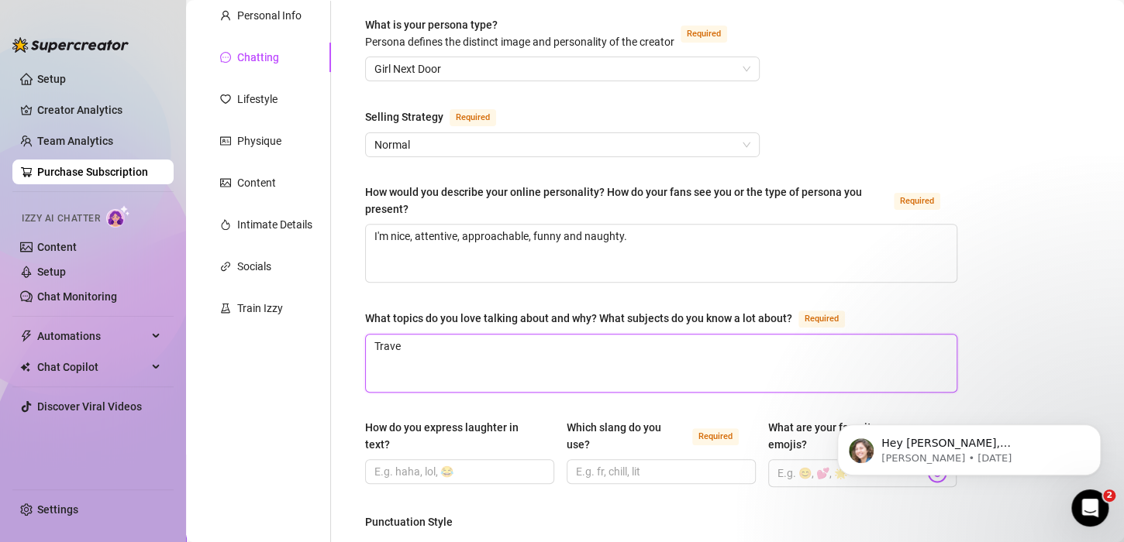
type textarea "Travel"
type textarea "Travel,"
click at [935, 344] on textarea "Travel, Story times, sexual adventures and day to day activities. Because this …" at bounding box center [661, 363] width 590 height 57
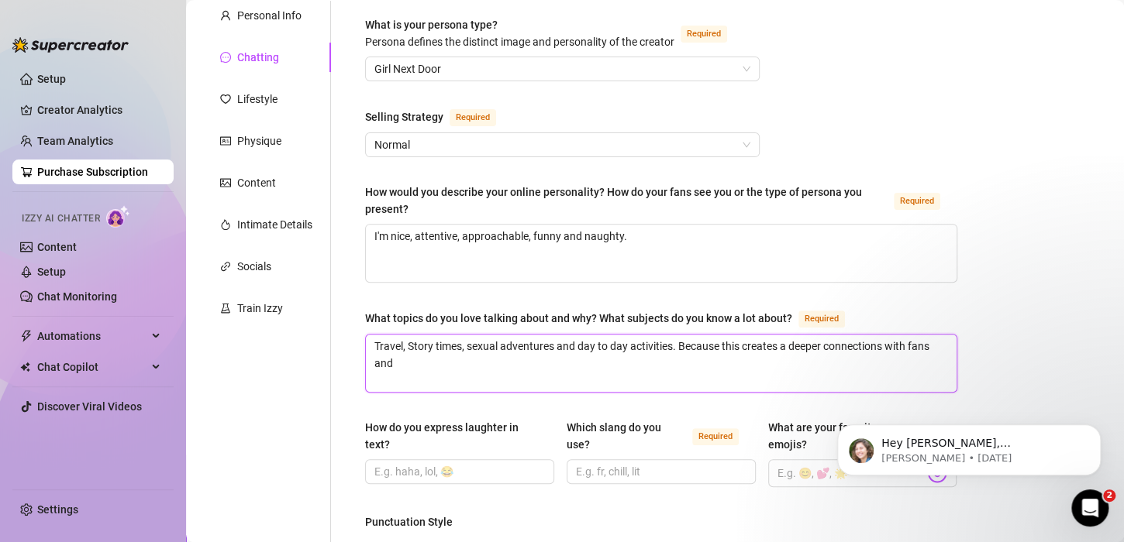
click at [663, 362] on textarea "Travel, Story times, sexual adventures and day to day activities. Because this …" at bounding box center [661, 363] width 590 height 57
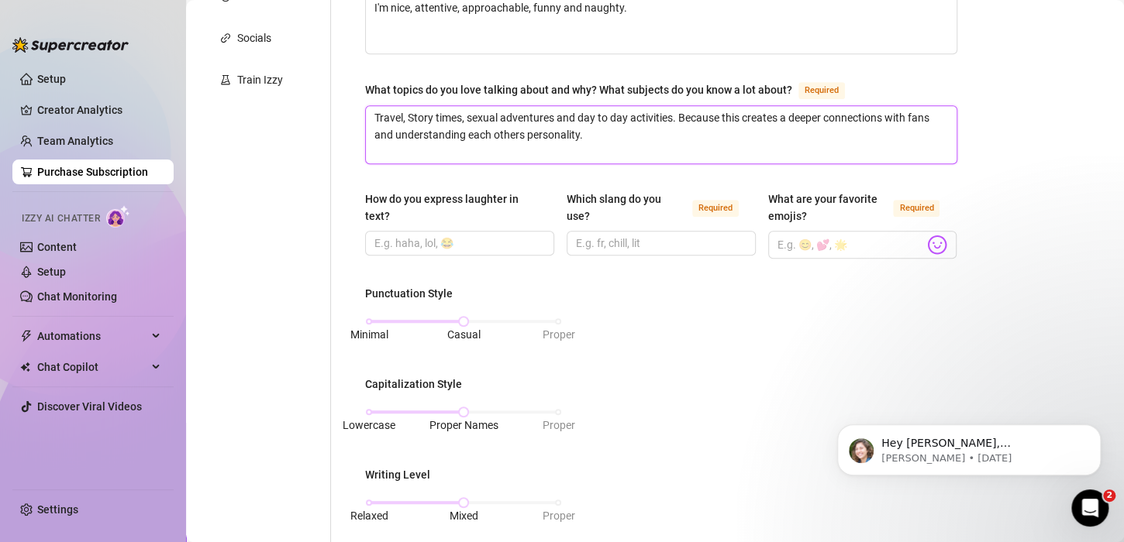
scroll to position [370, 0]
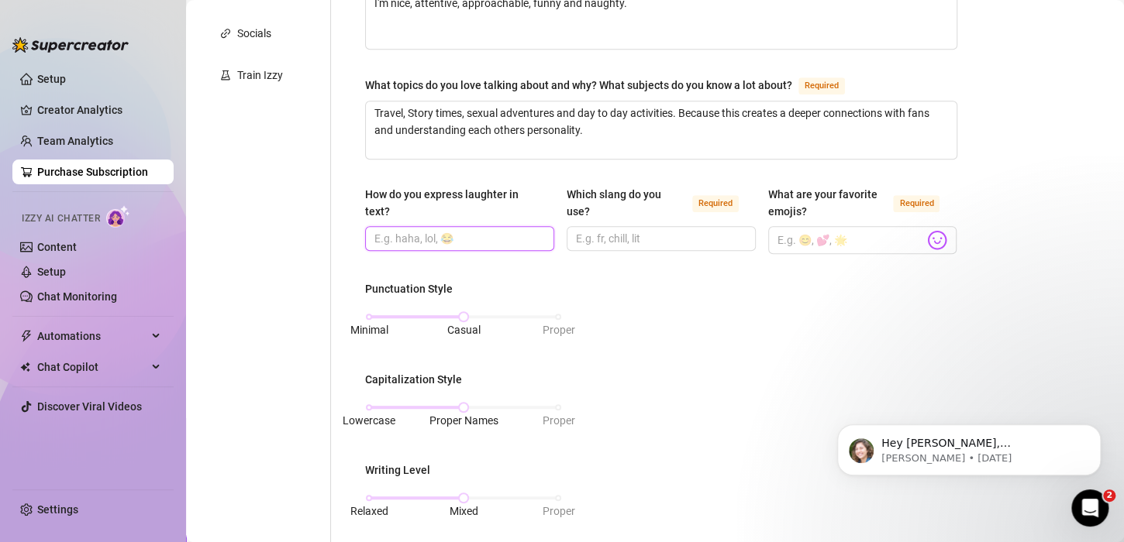
click at [436, 232] on input "How do you express laughter in text?" at bounding box center [457, 238] width 167 height 17
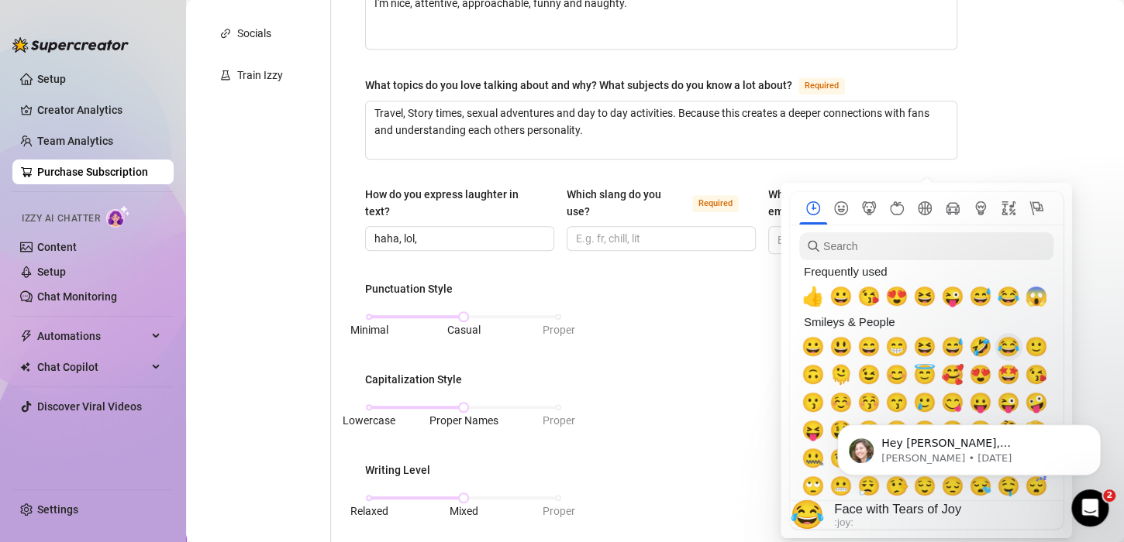
click at [1004, 347] on span "😂" at bounding box center [1008, 347] width 23 height 22
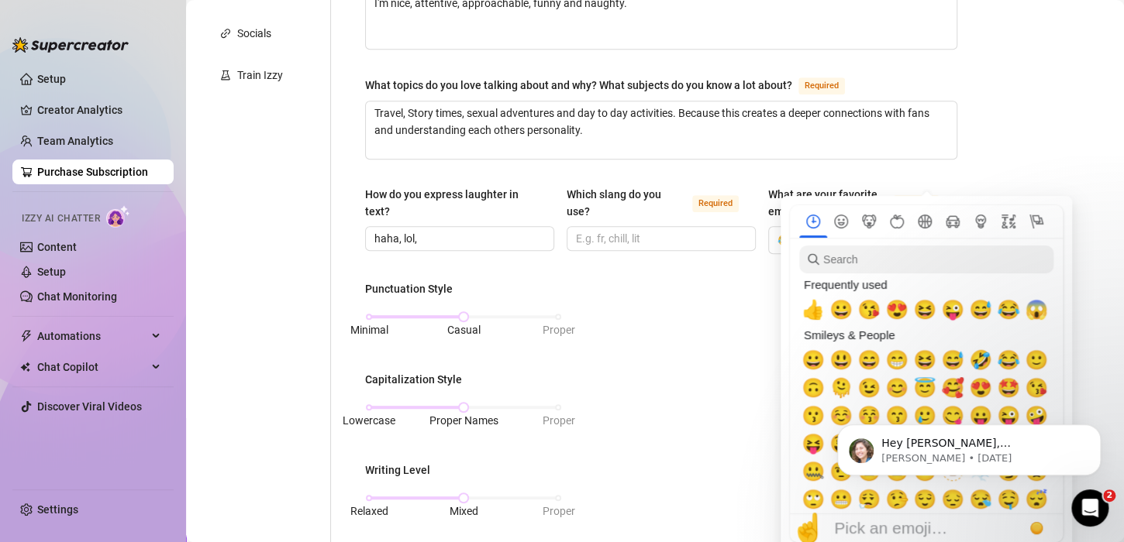
click at [926, 238] on section "Frequently used 👍 😀 😘 😍 😆 😜 😅 😂 😱 Smileys & People 😀 😃 😄 😁 😆 😅 🤣 😂 🙂 🙃 🫠 😉 😊 😇 …" at bounding box center [926, 373] width 273 height 337
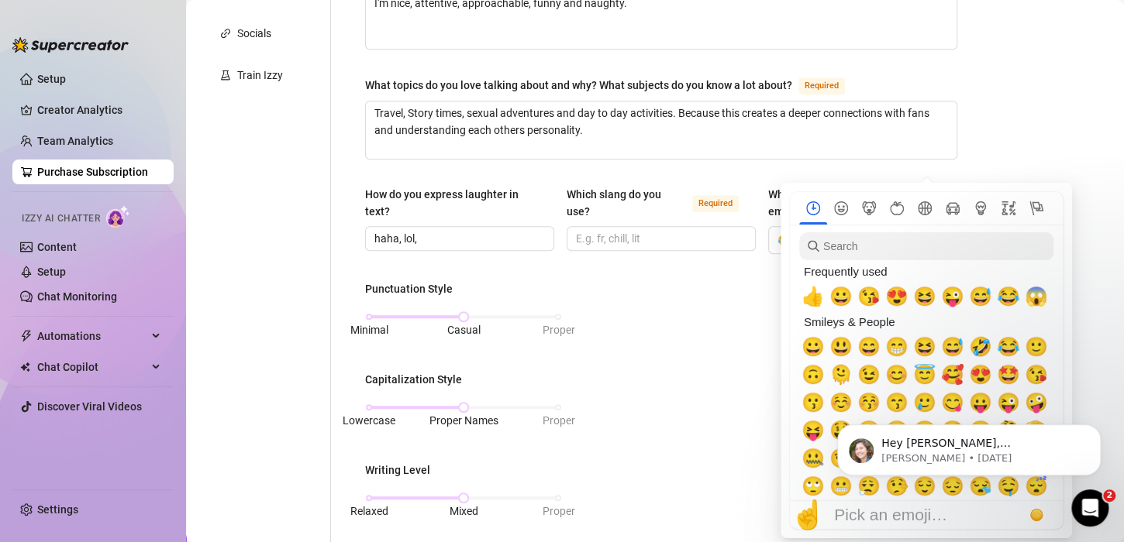
scroll to position [507, 0]
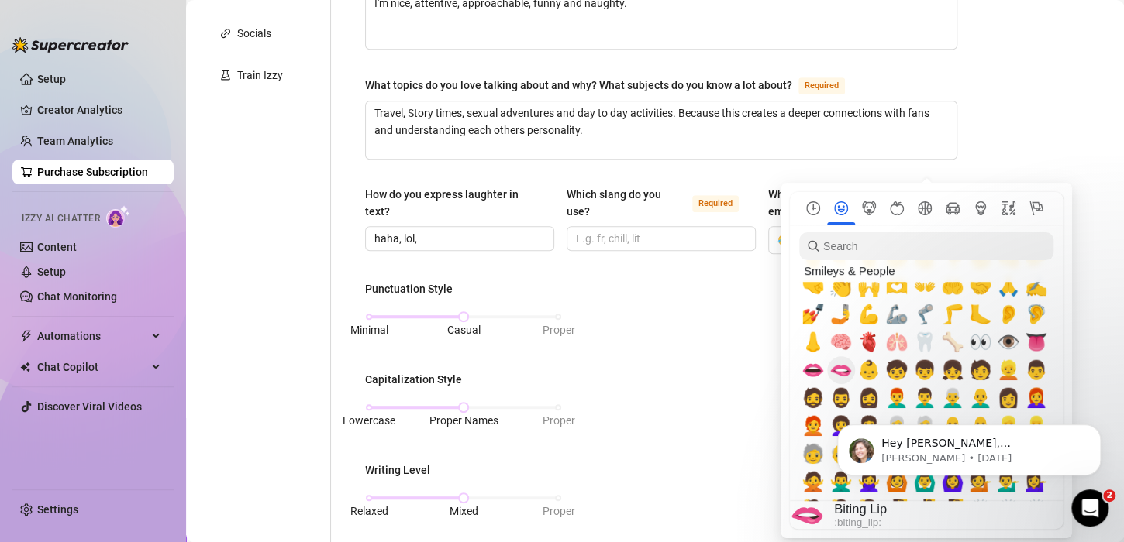
click at [845, 370] on span "🫦" at bounding box center [840, 371] width 23 height 22
click at [808, 373] on span "👄" at bounding box center [812, 371] width 23 height 22
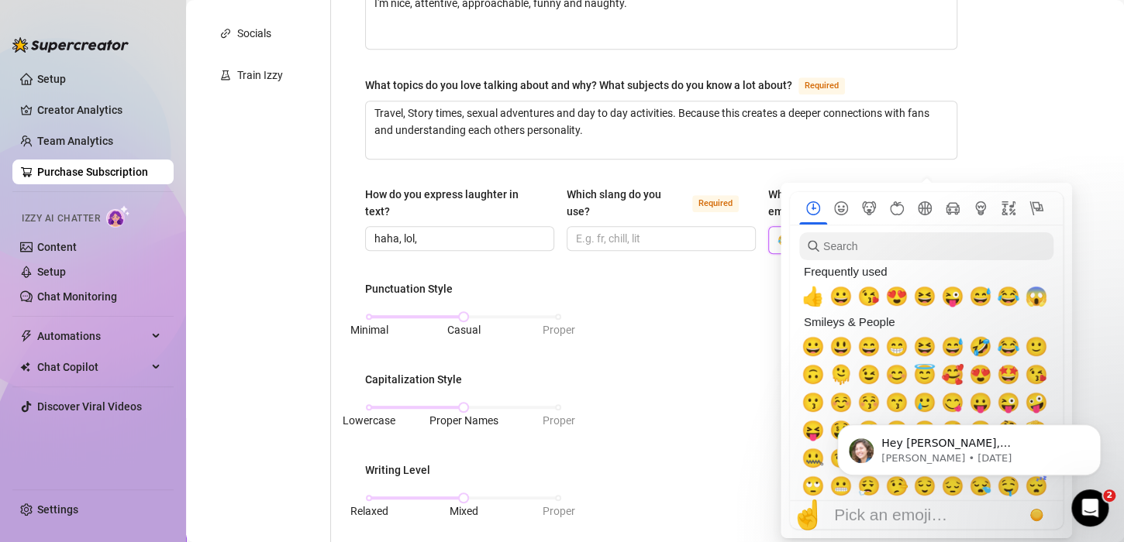
scroll to position [19, 0]
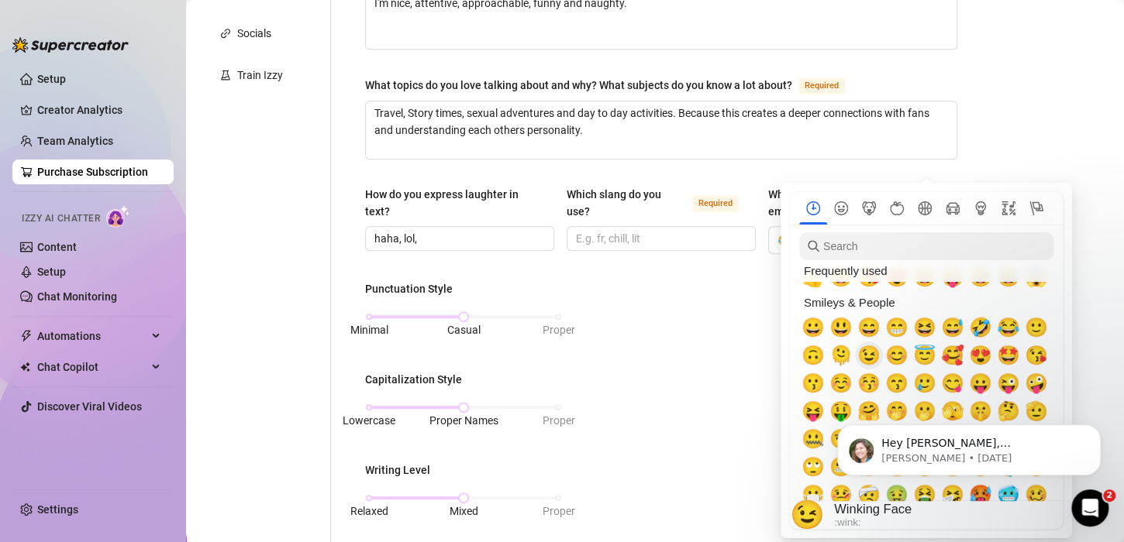
click at [862, 355] on span "😉" at bounding box center [868, 356] width 23 height 22
click at [1003, 385] on span "😜" at bounding box center [1008, 384] width 23 height 22
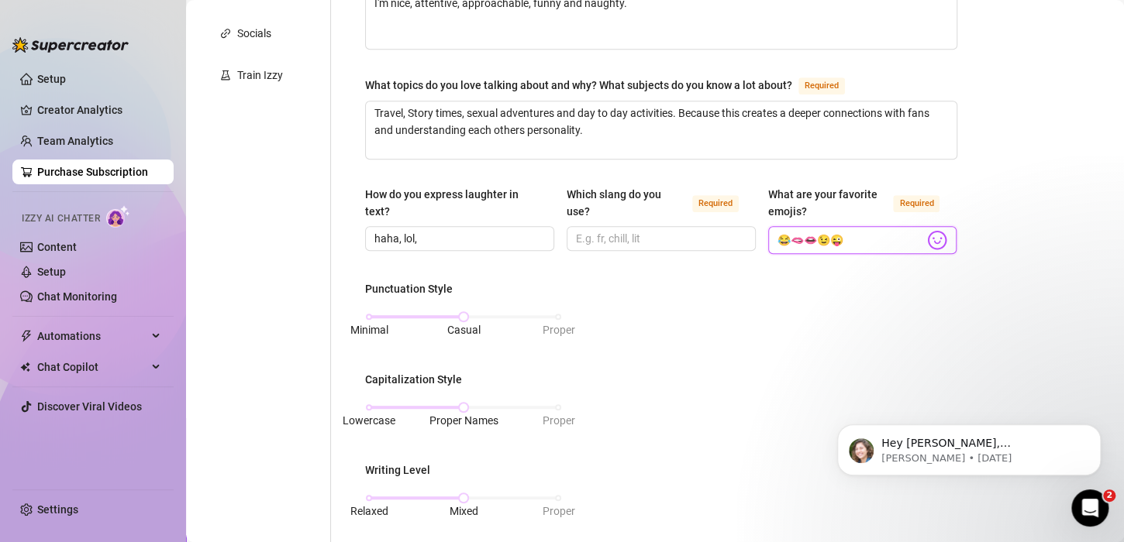
click at [777, 240] on input "😂🫦👄😉😜" at bounding box center [850, 240] width 147 height 20
click at [473, 231] on input "haha, lol," at bounding box center [457, 238] width 167 height 17
paste input "😂"
click at [619, 230] on input "Which slang do you use? Required" at bounding box center [659, 238] width 167 height 17
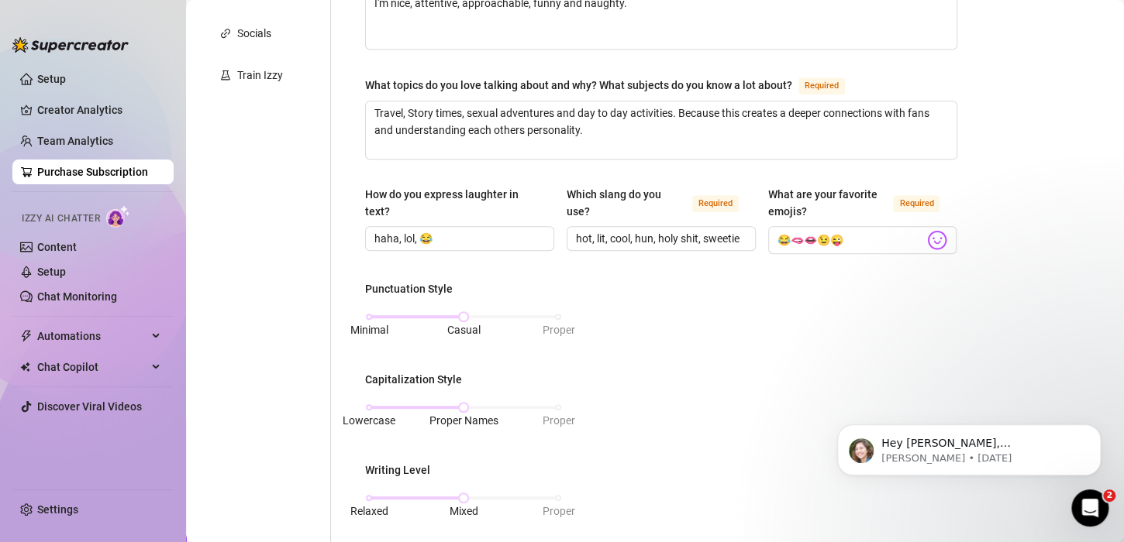
scroll to position [0, 0]
click at [584, 289] on div "Punctuation Style Minimal Casual Proper Capitalization Style Lowercase Proper N…" at bounding box center [661, 482] width 592 height 402
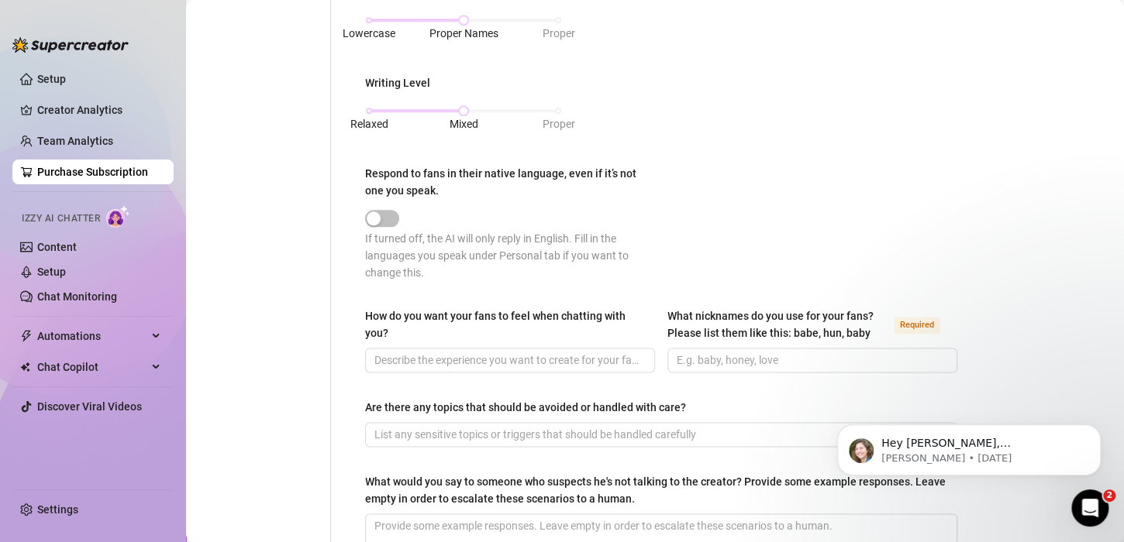
scroll to position [759, 0]
drag, startPoint x: 1117, startPoint y: 308, endPoint x: 298, endPoint y: 1, distance: 874.9
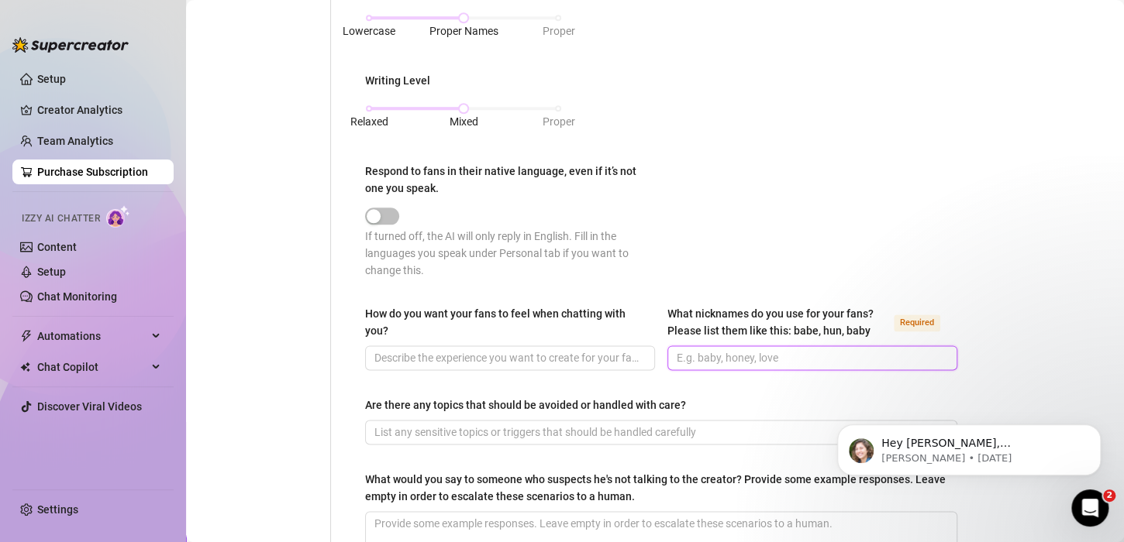
click at [745, 349] on input "What nicknames do you use for your fans? Please list them like this: babe, hun,…" at bounding box center [810, 357] width 268 height 17
click at [760, 377] on div "How do you want your fans to feel when chatting with you? What nicknames do you…" at bounding box center [661, 344] width 592 height 79
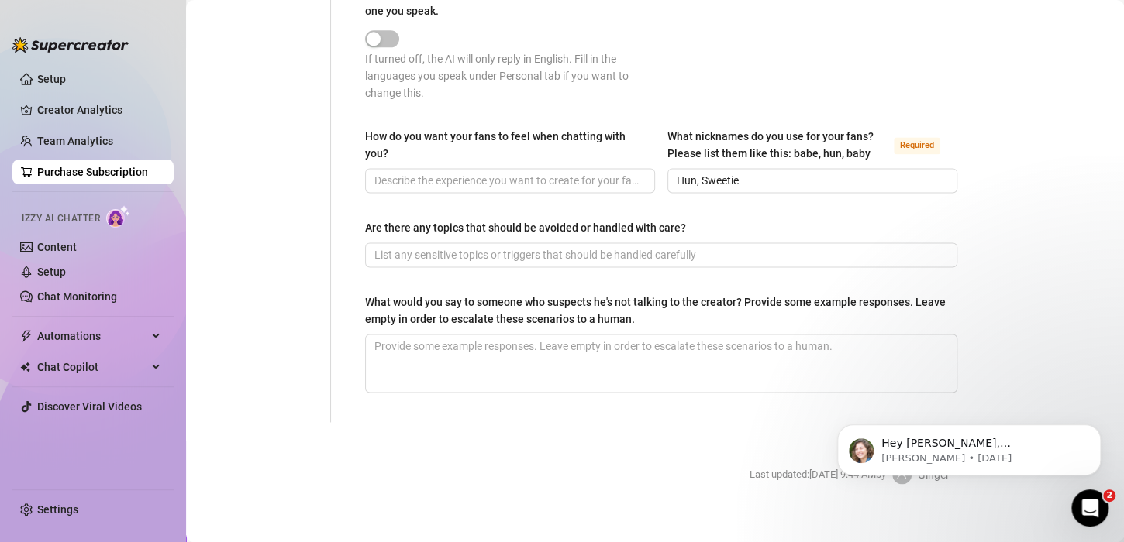
scroll to position [949, 0]
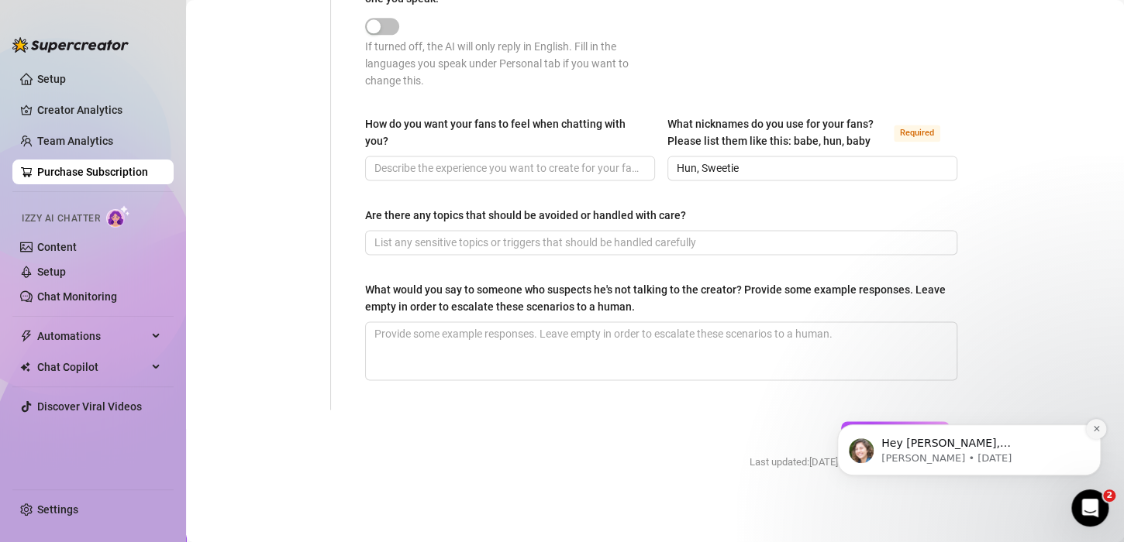
click at [1095, 432] on icon "Dismiss notification" at bounding box center [1096, 429] width 9 height 9
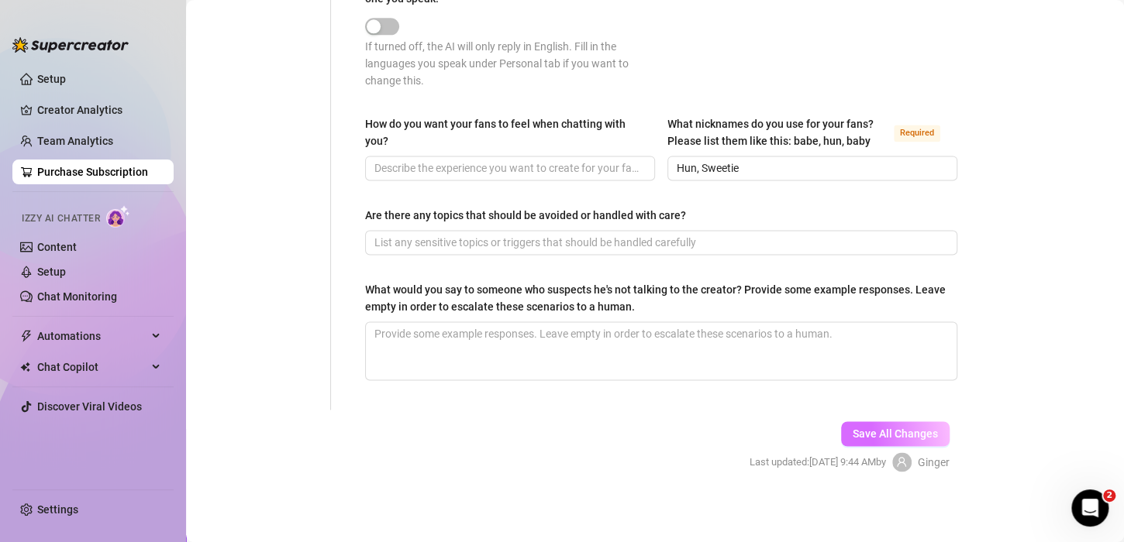
click at [886, 428] on span "Save All Changes" at bounding box center [894, 434] width 85 height 12
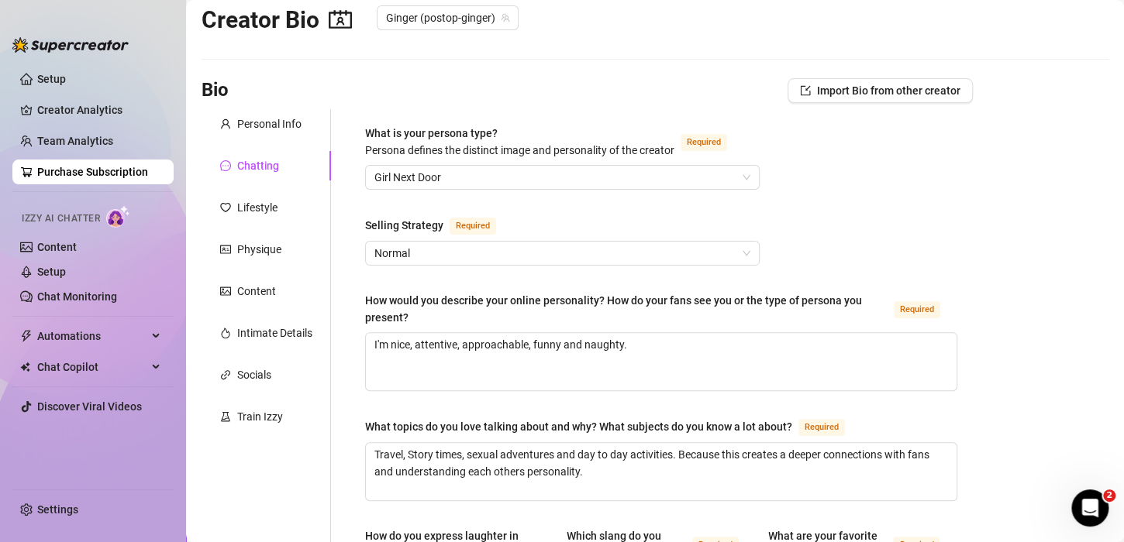
scroll to position [16, 0]
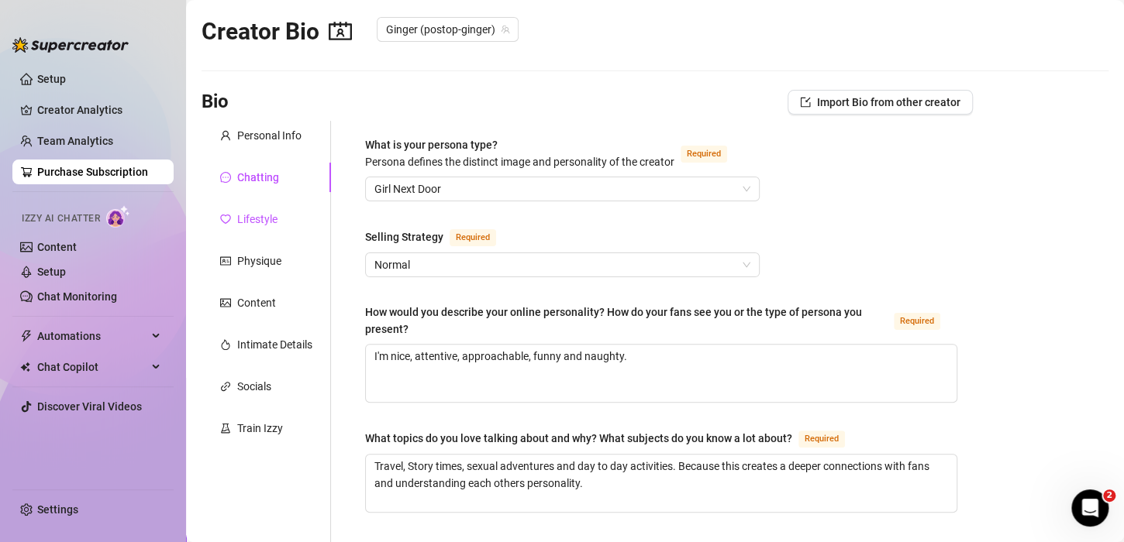
click at [265, 219] on div "Lifestyle" at bounding box center [257, 219] width 40 height 17
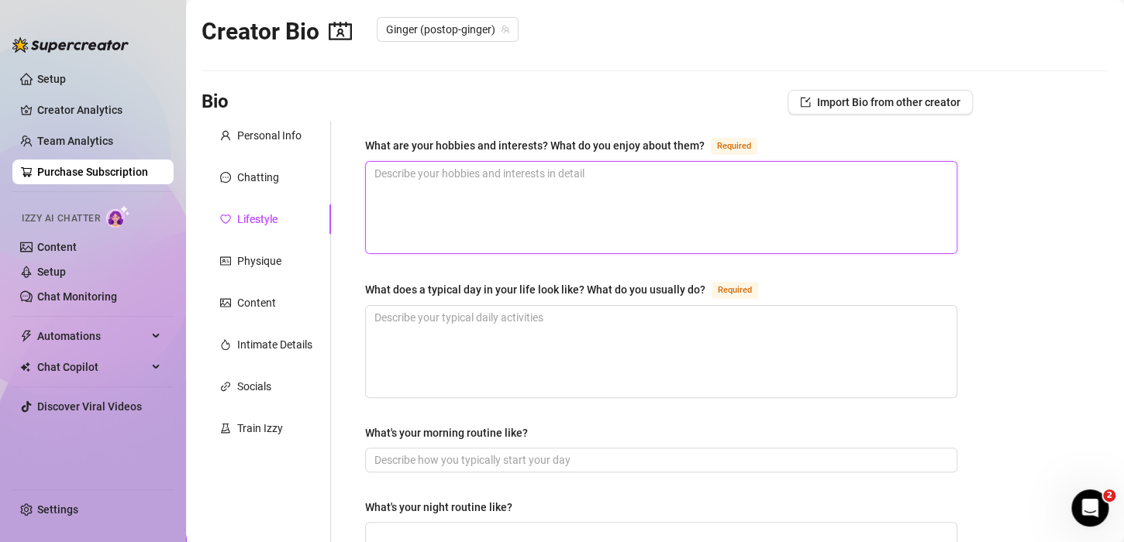
click at [493, 181] on textarea "What are your hobbies and interests? What do you enjoy about them? Required" at bounding box center [661, 207] width 590 height 91
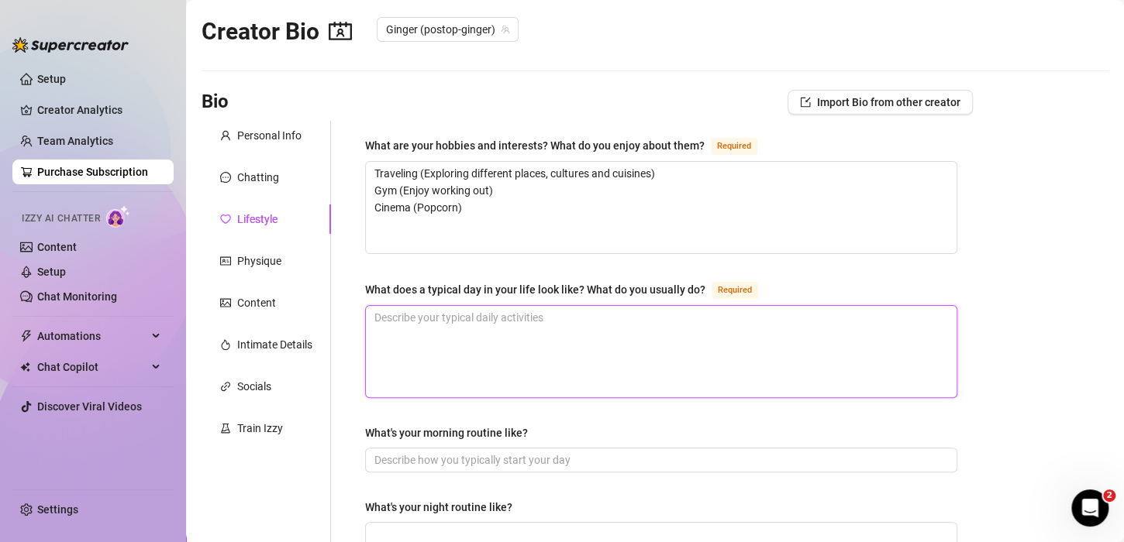
click at [576, 316] on textarea "What does a typical day in your life look like? What do you usually do? Required" at bounding box center [661, 351] width 590 height 91
click at [429, 318] on textarea "Getting up, Put makeup on, going to work (massage)" at bounding box center [661, 351] width 590 height 91
click at [686, 341] on textarea "Getting up, shower, put makeup on, going to work (massage)" at bounding box center [661, 351] width 590 height 91
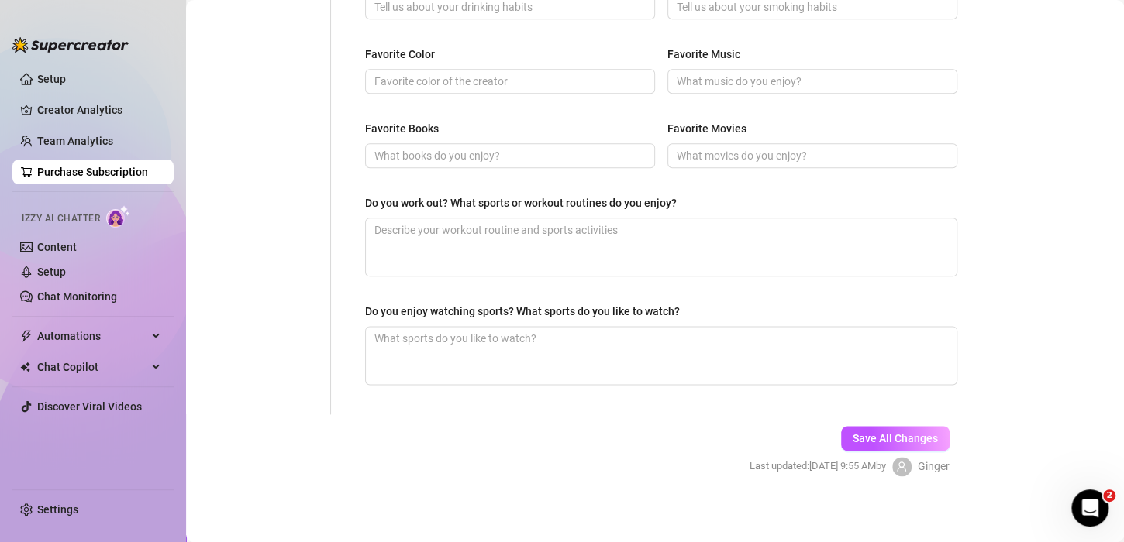
scroll to position [772, 0]
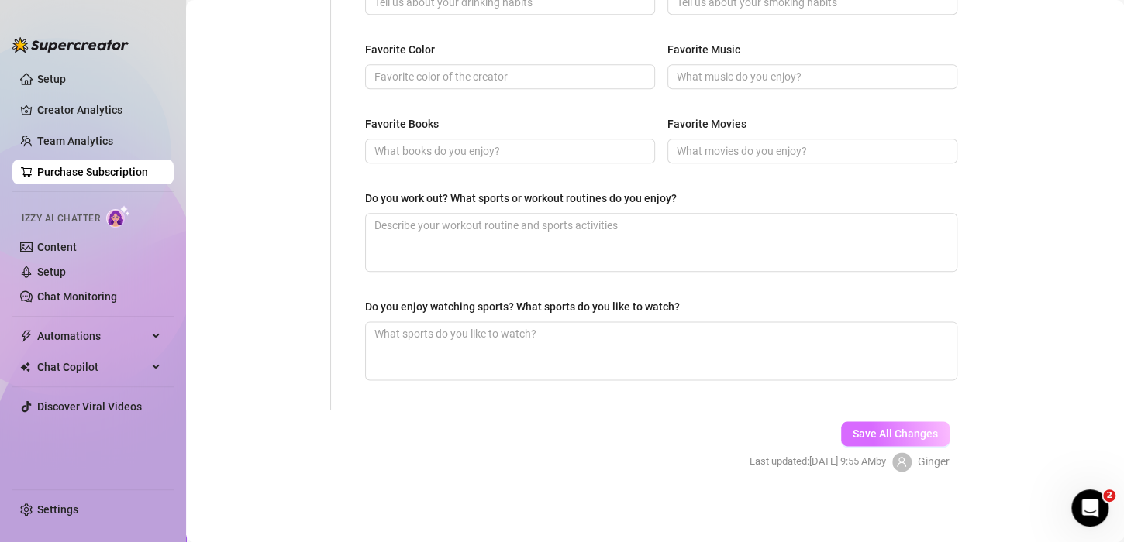
click at [889, 434] on span "Save All Changes" at bounding box center [894, 434] width 85 height 12
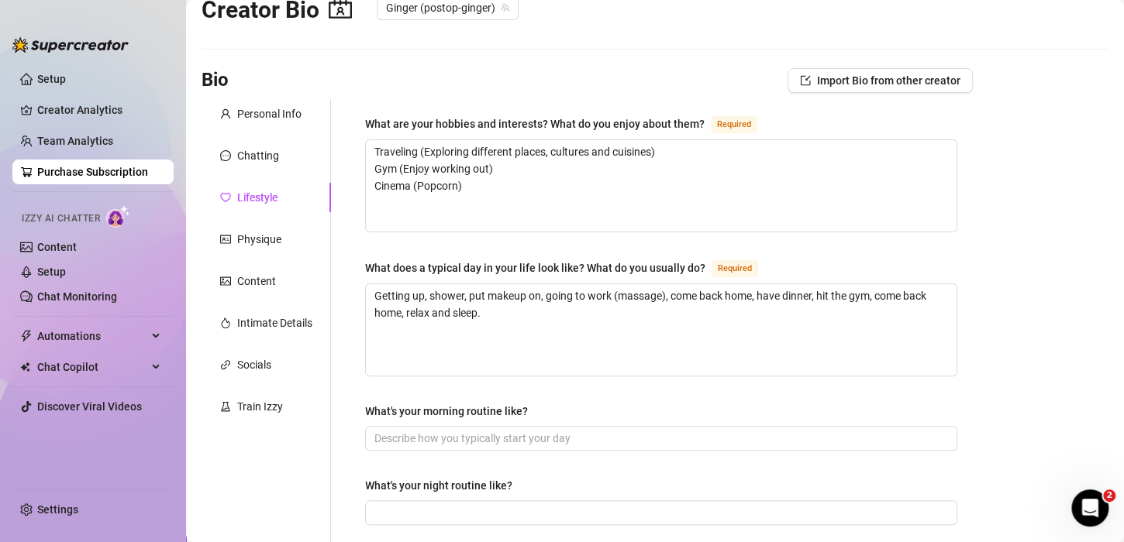
scroll to position [0, 0]
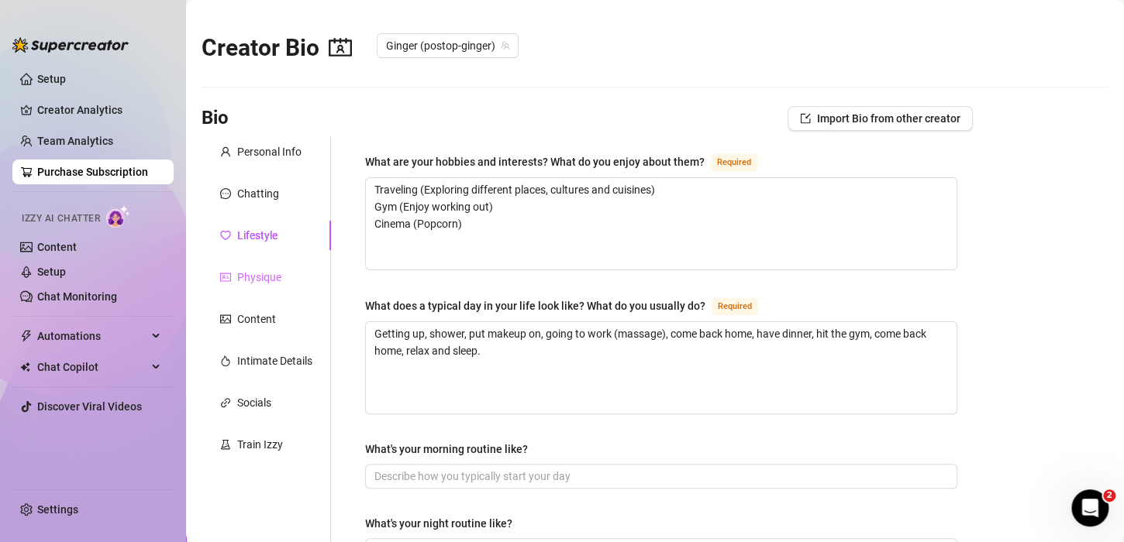
click at [258, 267] on div "Physique" at bounding box center [265, 277] width 129 height 29
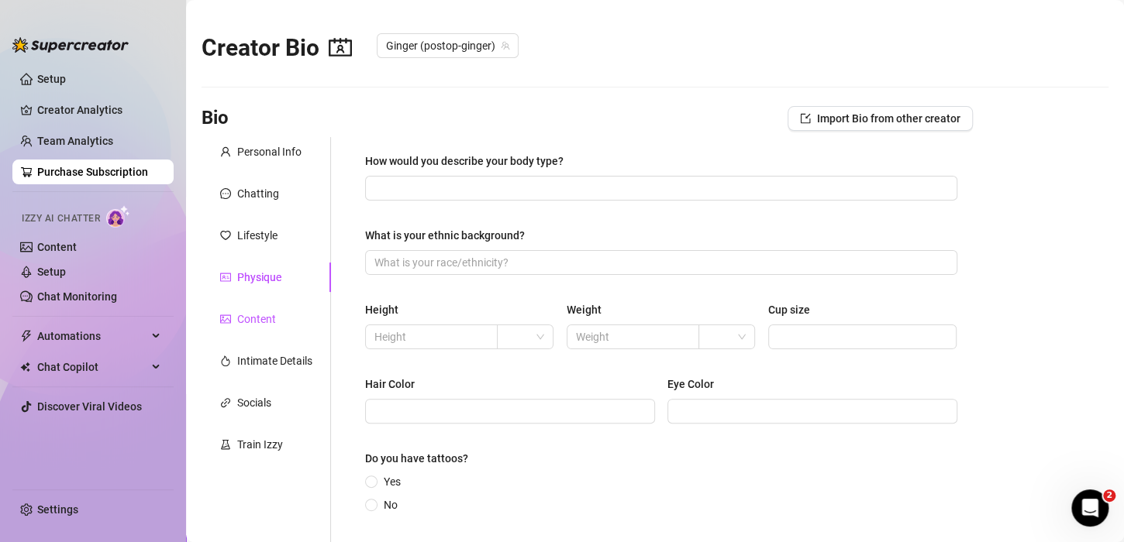
click at [259, 312] on div "Content" at bounding box center [256, 319] width 39 height 17
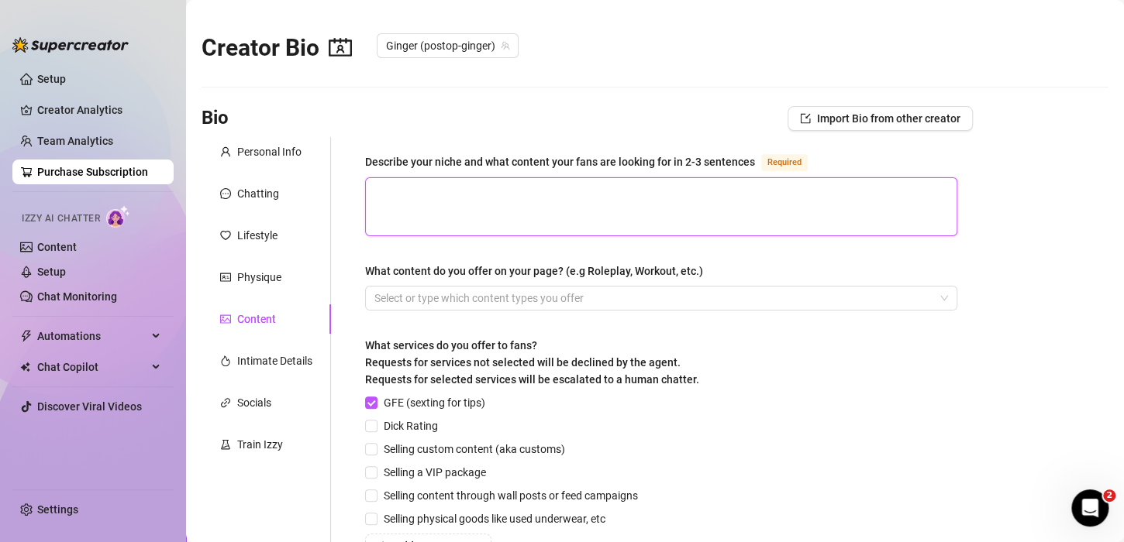
click at [576, 200] on textarea "Describe your niche and what content your fans are looking for in 2-3 sentences…" at bounding box center [661, 206] width 590 height 57
click at [430, 192] on textarea "I'm a curvy latina with big ass." at bounding box center [661, 206] width 590 height 57
click at [514, 191] on textarea "I'm a curvy Latina with big ass." at bounding box center [661, 206] width 590 height 57
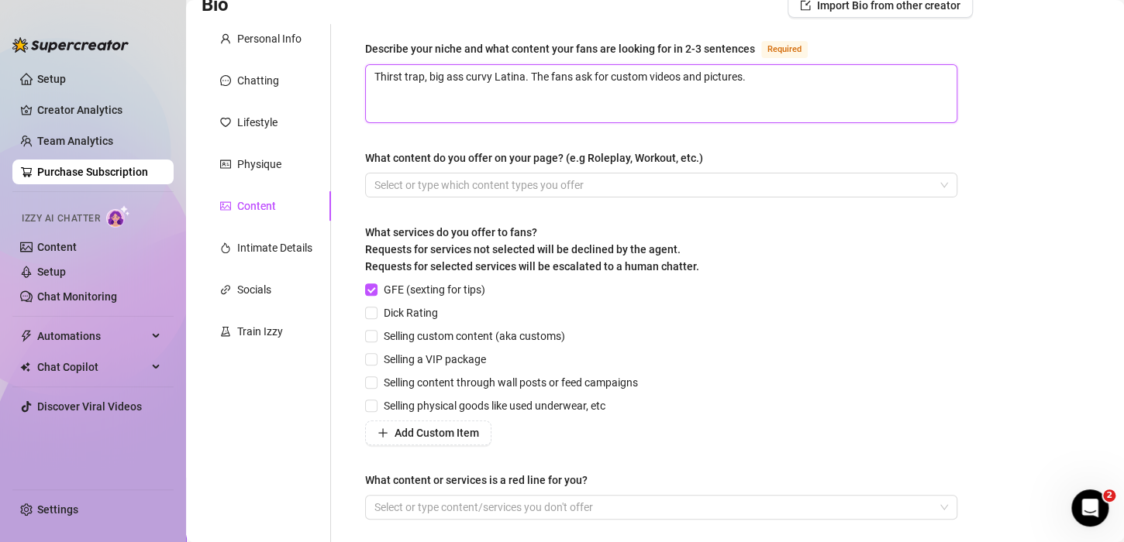
scroll to position [254, 0]
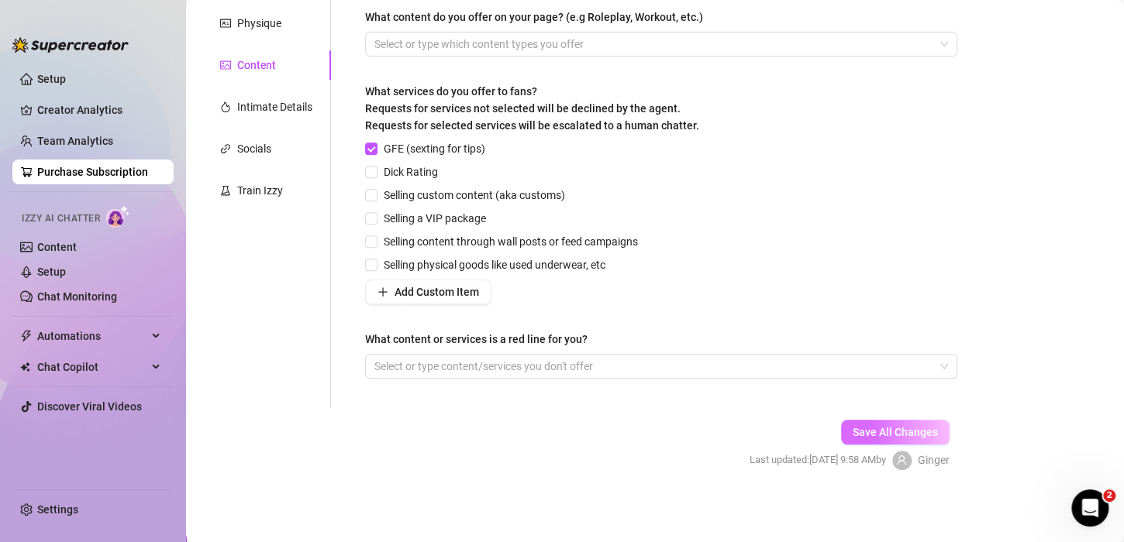
click at [866, 432] on span "Save All Changes" at bounding box center [894, 432] width 85 height 12
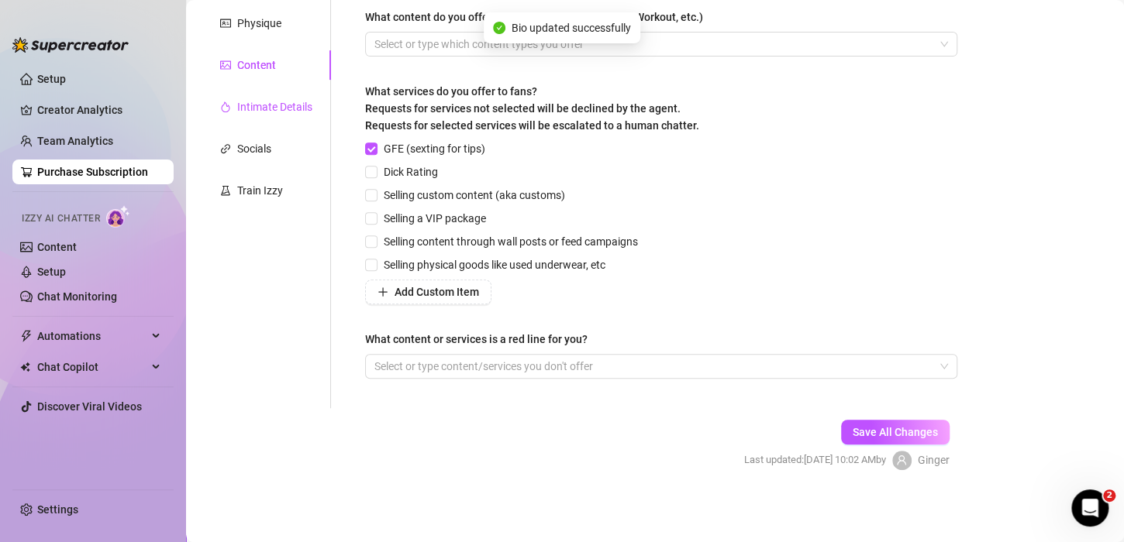
click at [263, 112] on div "Intimate Details" at bounding box center [274, 106] width 75 height 17
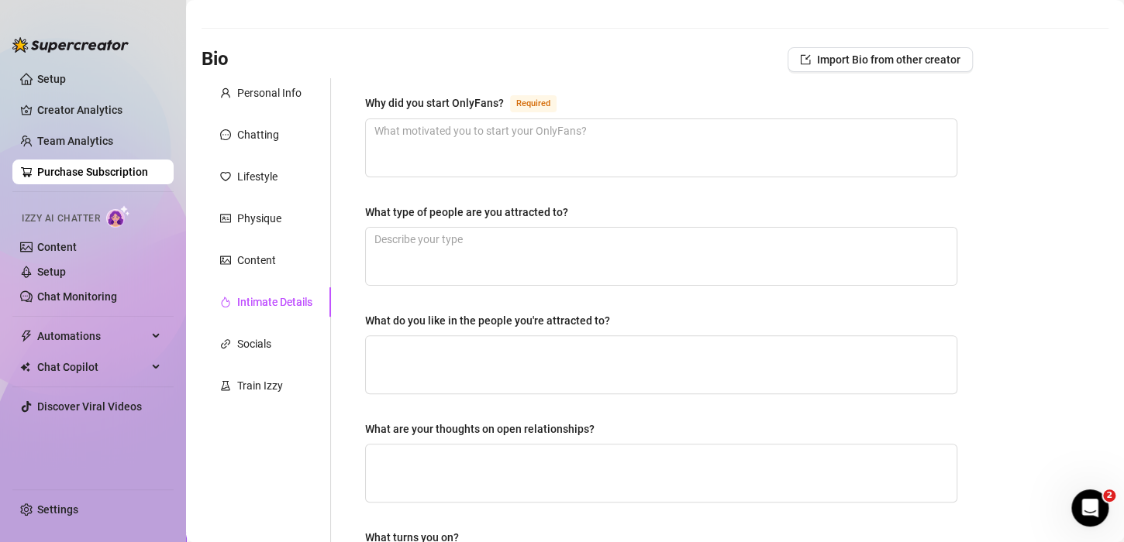
scroll to position [0, 0]
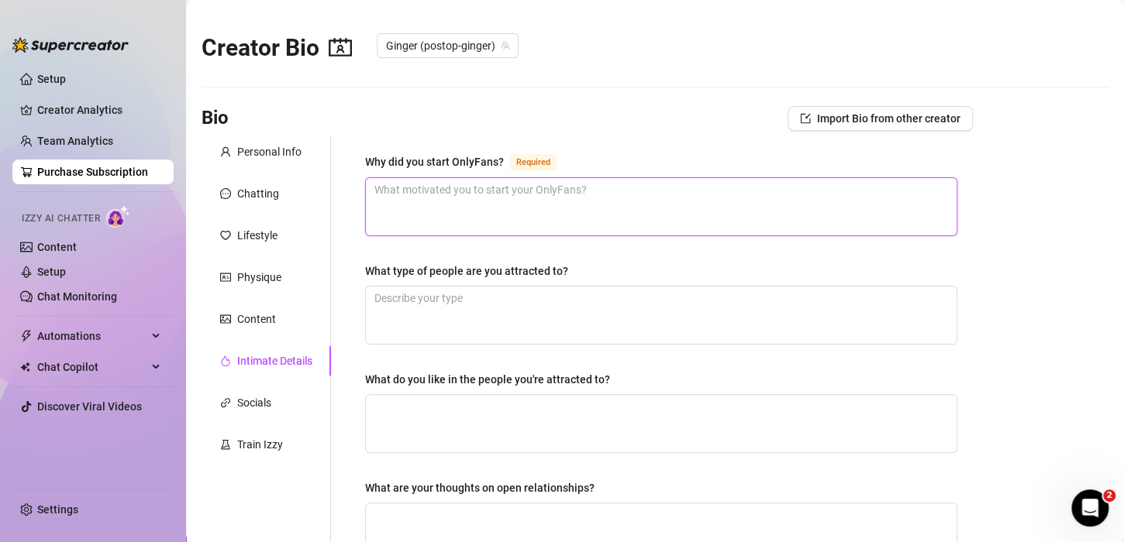
click at [443, 201] on textarea "Why did you start OnlyFans? Required" at bounding box center [661, 206] width 590 height 57
click at [411, 188] on textarea "I like teh extra income" at bounding box center [661, 206] width 590 height 57
click at [518, 184] on textarea "I like the extra income" at bounding box center [661, 206] width 590 height 57
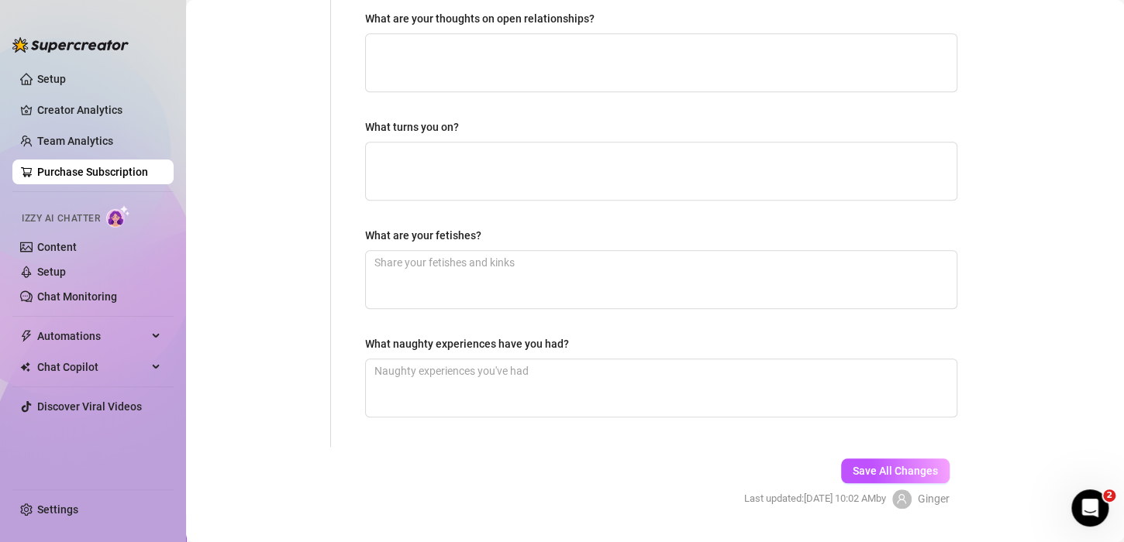
scroll to position [471, 0]
click at [896, 463] on span "Save All Changes" at bounding box center [894, 469] width 85 height 12
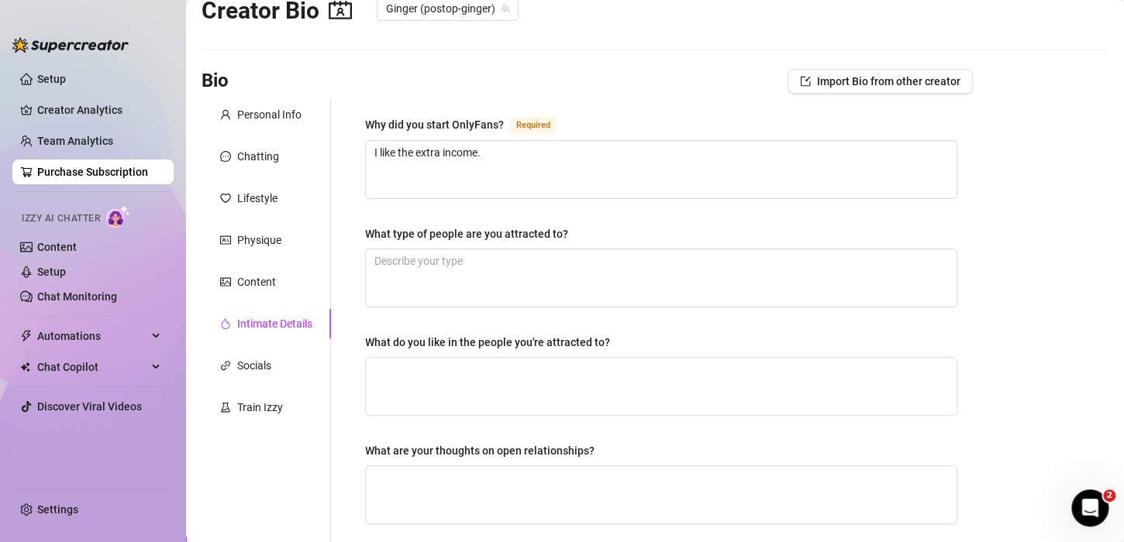
scroll to position [9, 0]
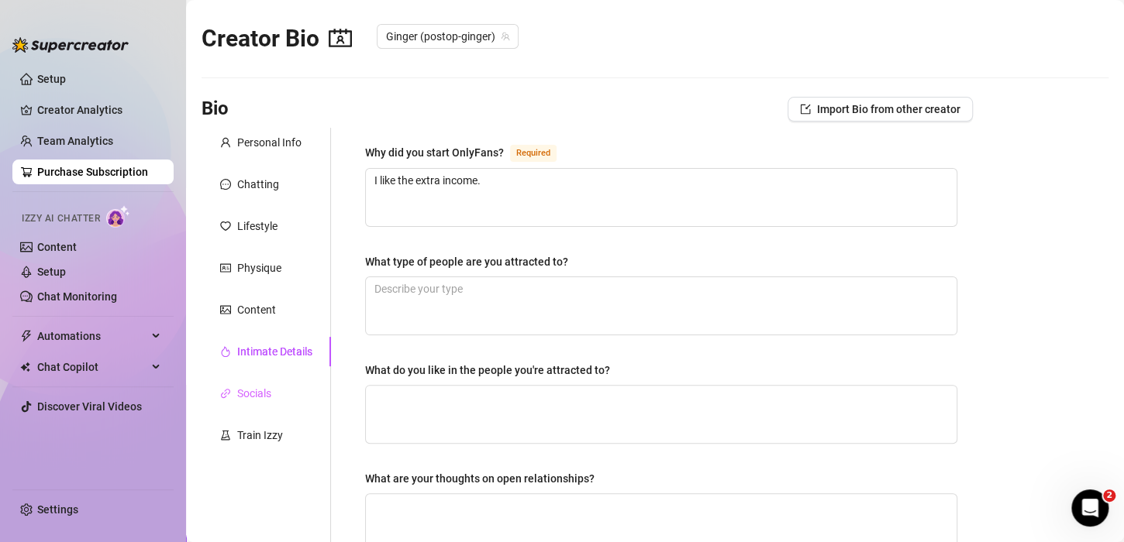
click at [278, 388] on div "Socials" at bounding box center [265, 393] width 129 height 29
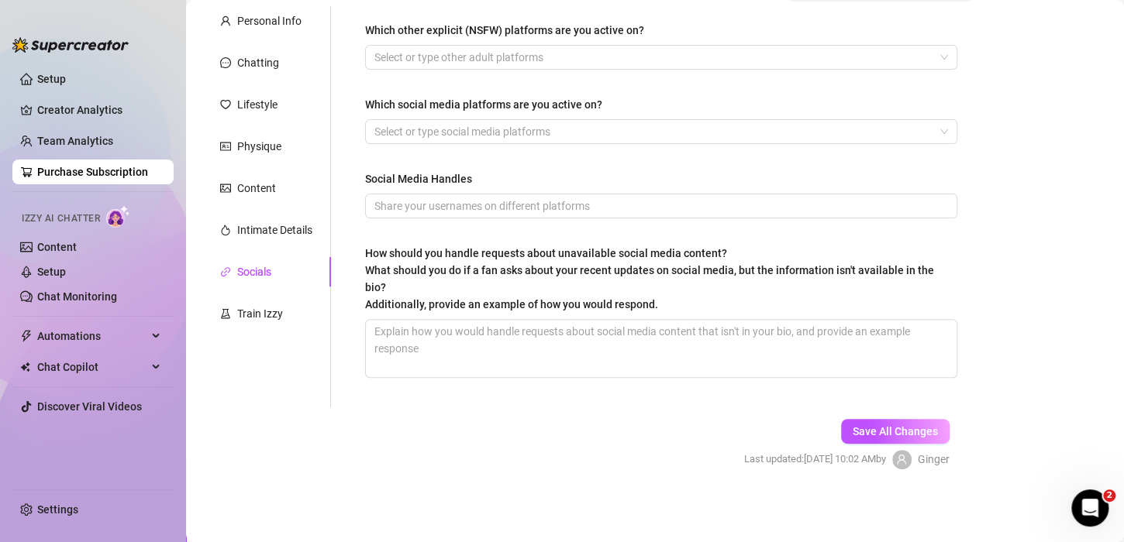
scroll to position [0, 0]
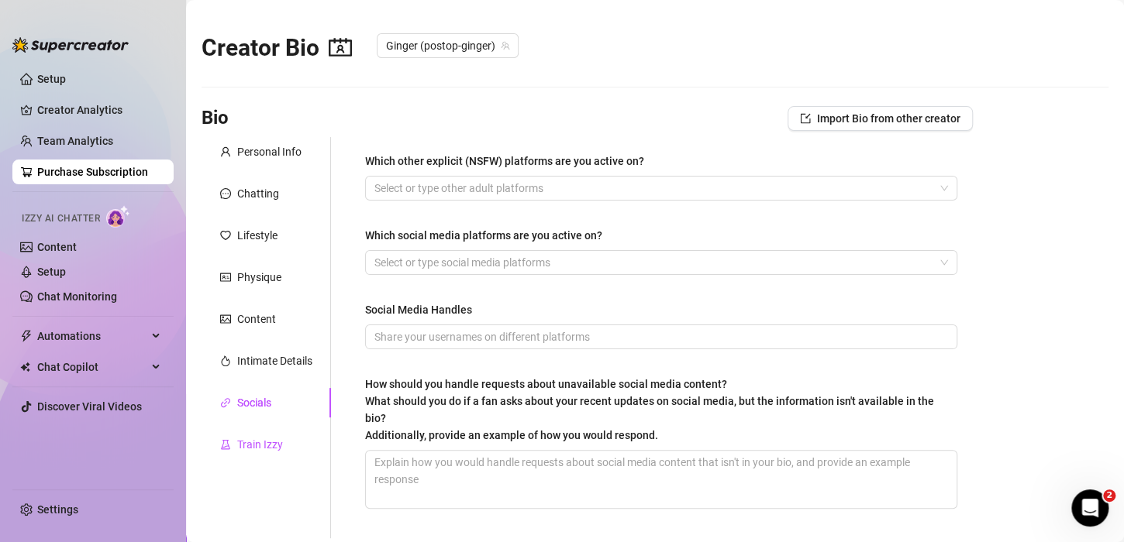
click at [265, 445] on div "Train Izzy" at bounding box center [260, 444] width 46 height 17
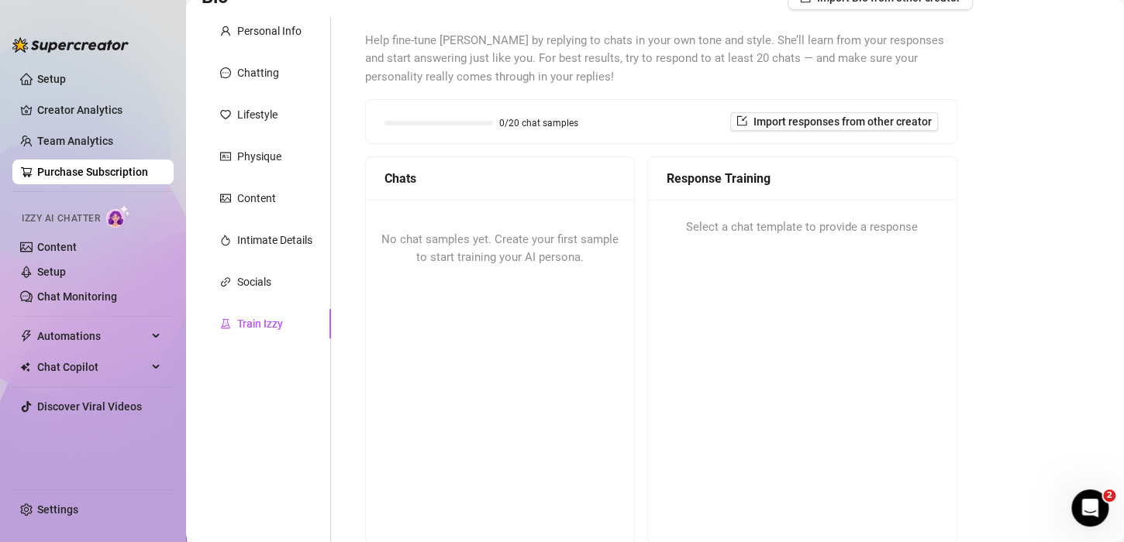
scroll to position [37, 0]
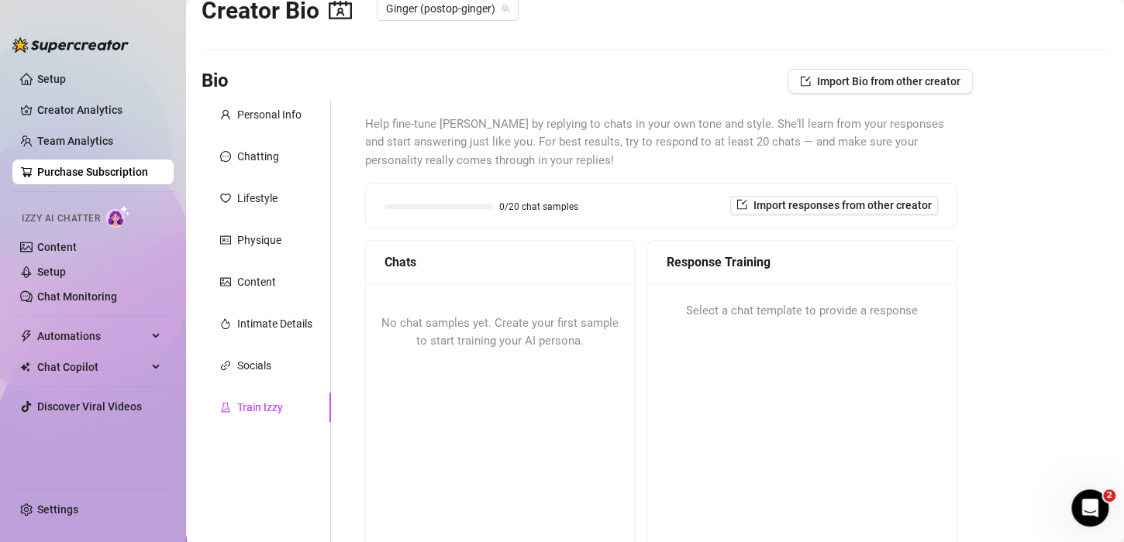
click at [483, 157] on span "Help fine-tune [PERSON_NAME] by replying to chats in your own tone and style. S…" at bounding box center [661, 142] width 592 height 55
click at [439, 132] on span "Help fine-tune [PERSON_NAME] by replying to chats in your own tone and style. S…" at bounding box center [661, 142] width 592 height 55
click at [494, 142] on span "Help fine-tune [PERSON_NAME] by replying to chats in your own tone and style. S…" at bounding box center [661, 142] width 592 height 55
click at [827, 209] on span "Import responses from other creator" at bounding box center [842, 205] width 178 height 12
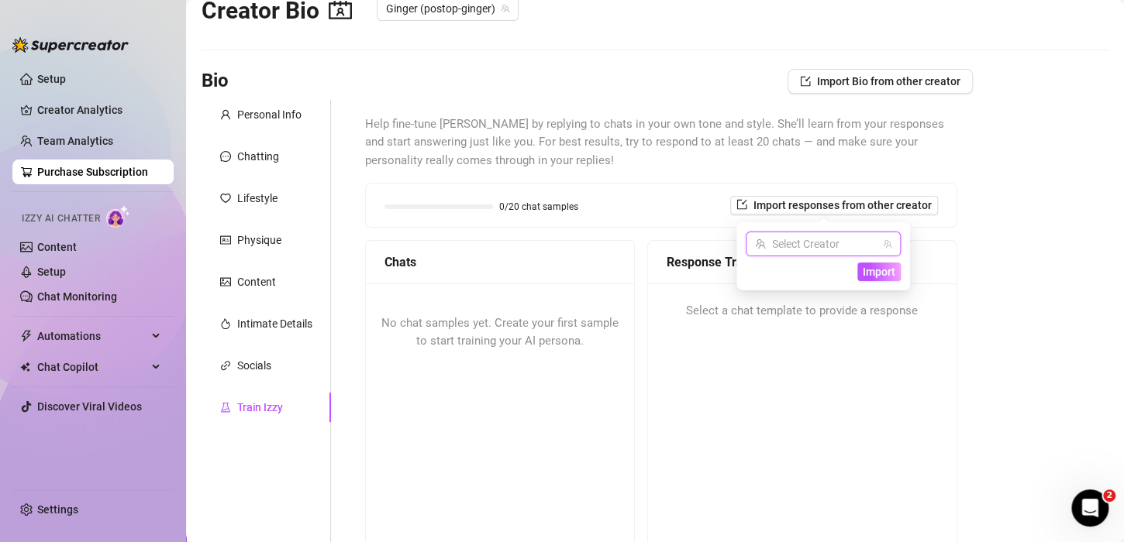
click at [834, 246] on input "search" at bounding box center [816, 243] width 122 height 23
click at [829, 274] on span "( postop-ginger )" at bounding box center [858, 275] width 75 height 17
click at [875, 274] on span "Import" at bounding box center [878, 272] width 33 height 12
click at [882, 267] on span "Import" at bounding box center [878, 272] width 33 height 12
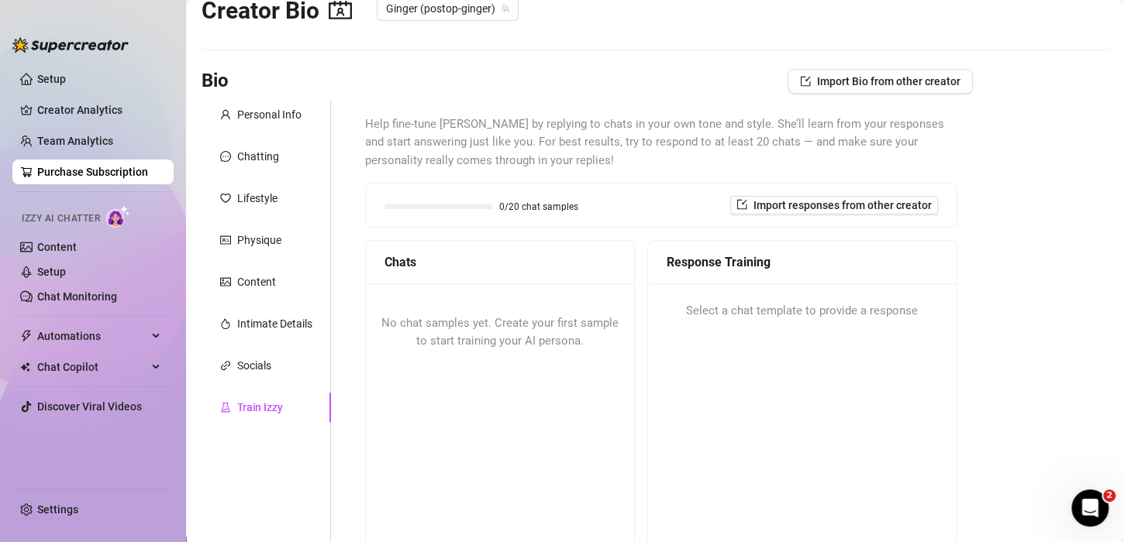
click at [442, 343] on span "No chat samples yet. Create your first sample to start training your AI persona." at bounding box center [499, 332] width 237 height 33
click at [791, 206] on span "Import responses from other creator" at bounding box center [842, 205] width 178 height 12
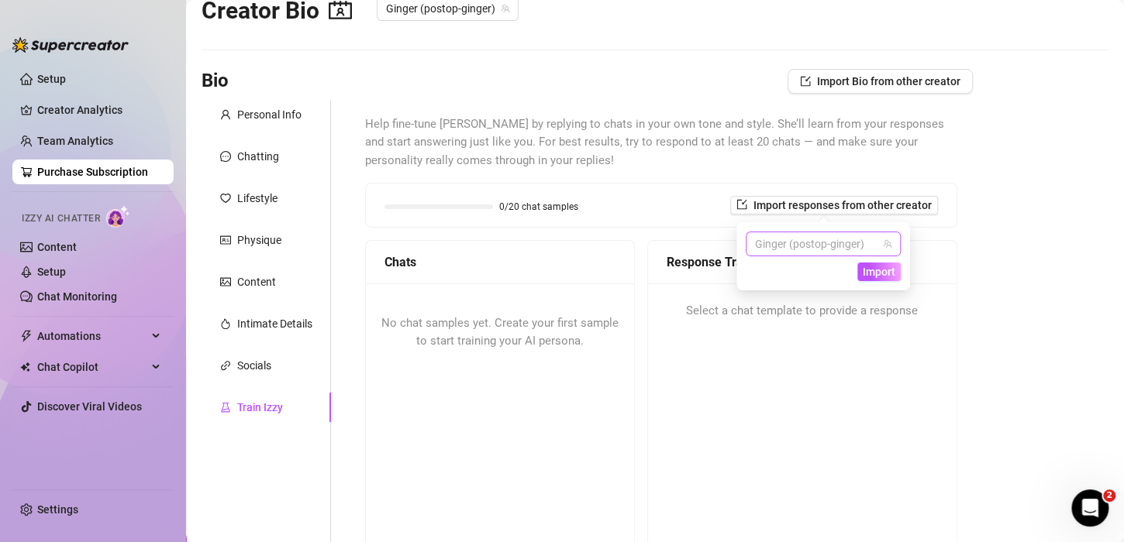
click at [770, 243] on span "Ginger (postop-ginger)" at bounding box center [823, 243] width 136 height 23
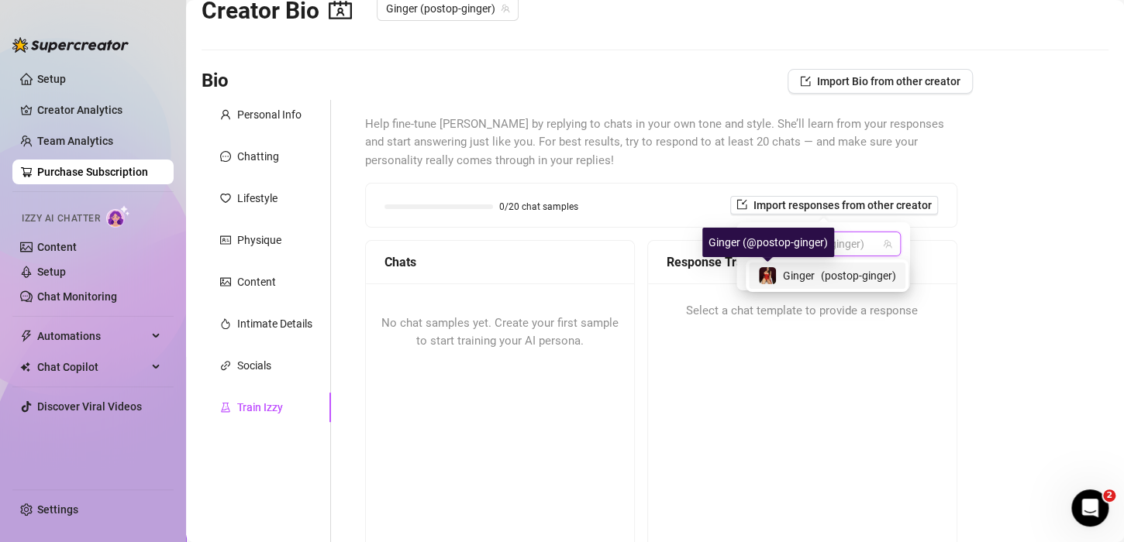
click at [769, 277] on img at bounding box center [767, 275] width 17 height 17
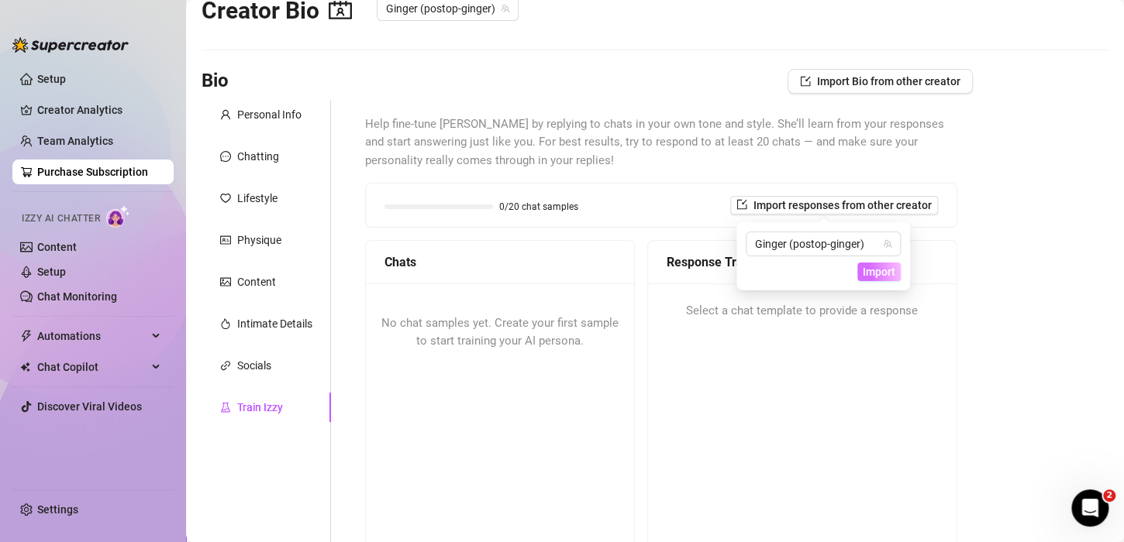
click at [862, 271] on span "Import" at bounding box center [878, 272] width 33 height 12
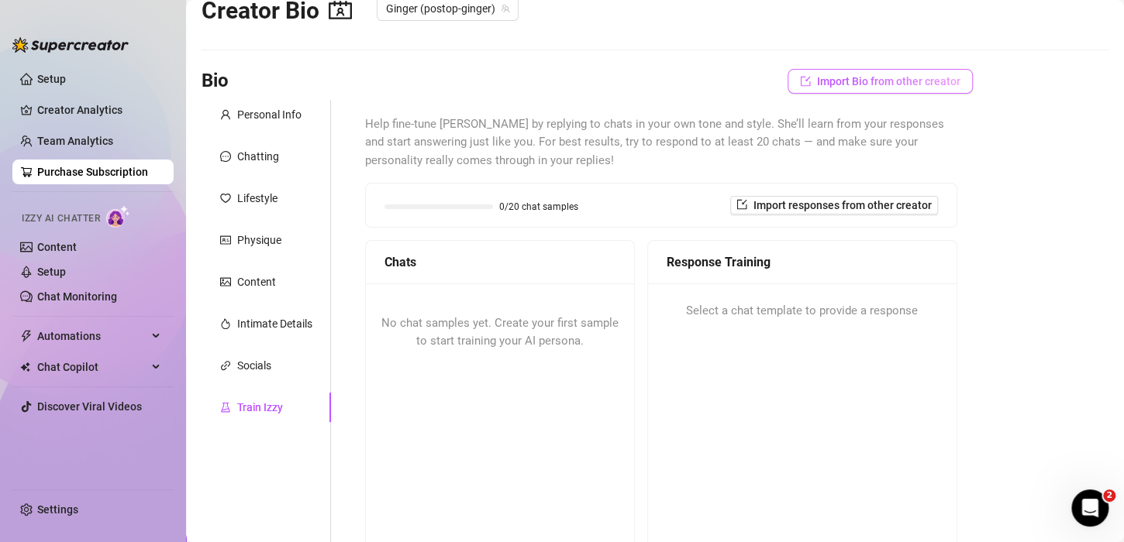
click at [876, 88] on button "Import Bio from other creator" at bounding box center [879, 81] width 185 height 25
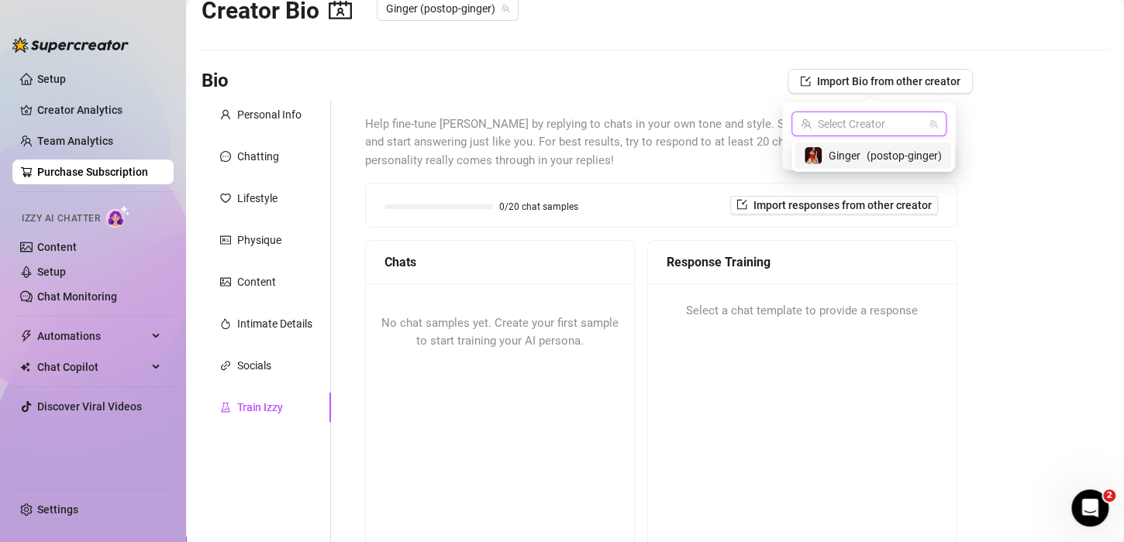
click at [864, 130] on input "search" at bounding box center [861, 123] width 122 height 23
click at [862, 157] on div "Ginger ( postop-ginger )" at bounding box center [873, 155] width 138 height 19
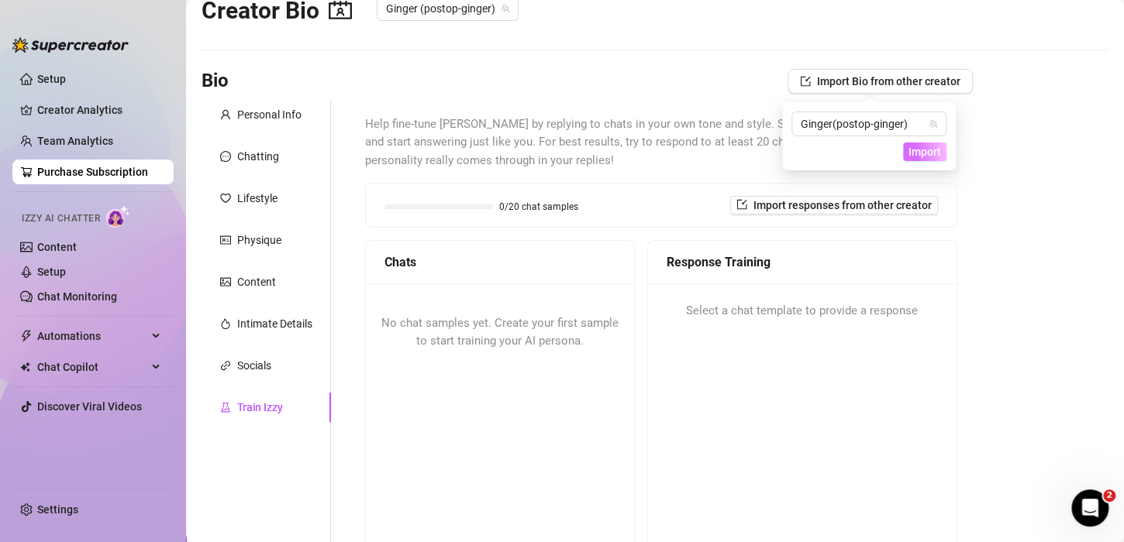
click at [913, 159] on button "Import" at bounding box center [924, 152] width 43 height 19
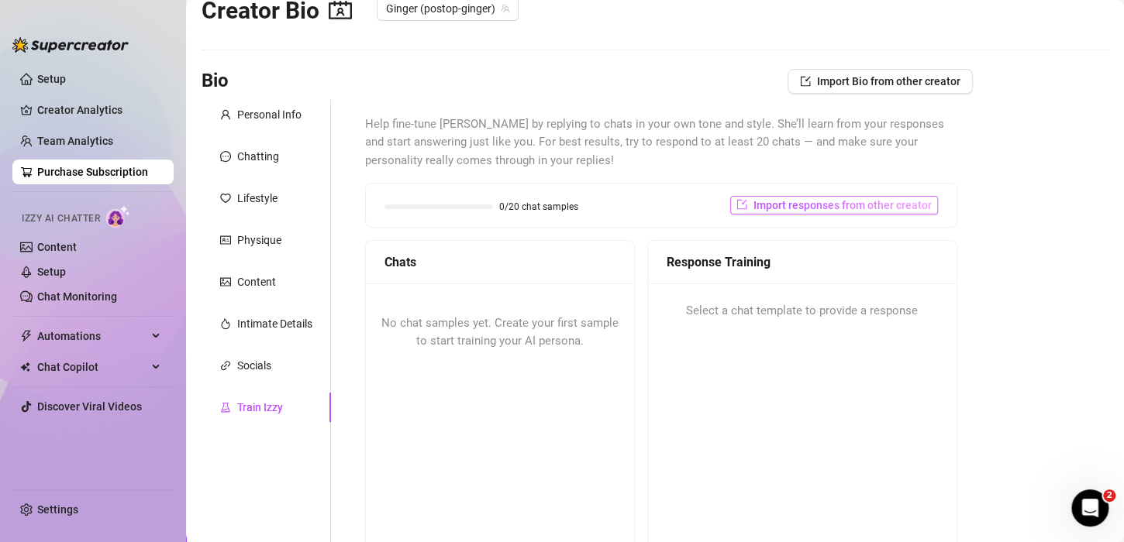
click at [853, 211] on button "Import responses from other creator" at bounding box center [834, 205] width 208 height 19
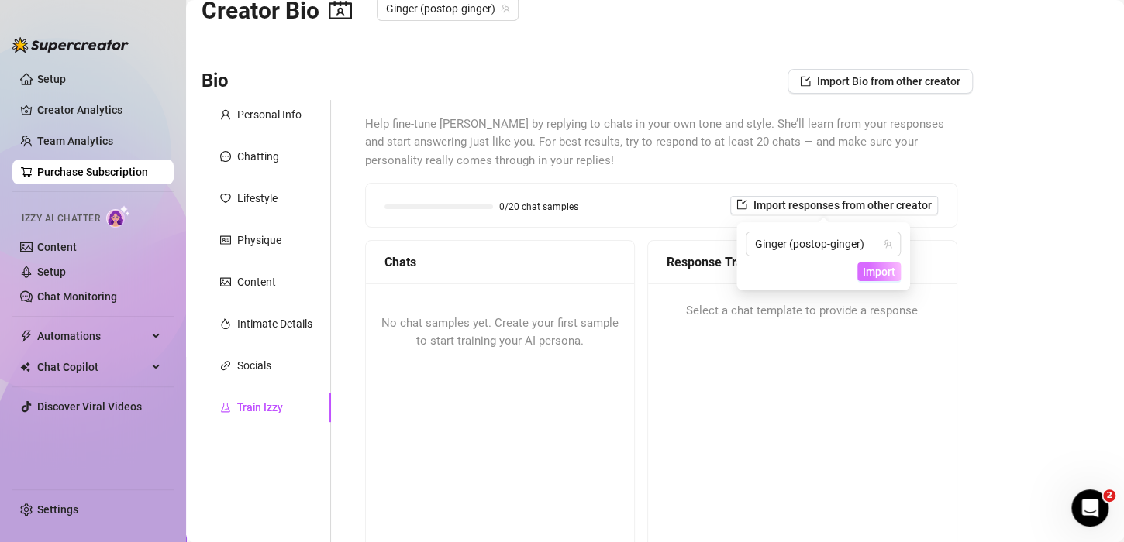
click at [883, 273] on span "Import" at bounding box center [878, 272] width 33 height 12
click at [872, 274] on span "Import" at bounding box center [878, 272] width 33 height 12
click at [731, 354] on div "Response Training Select a chat template to provide a response" at bounding box center [802, 433] width 310 height 387
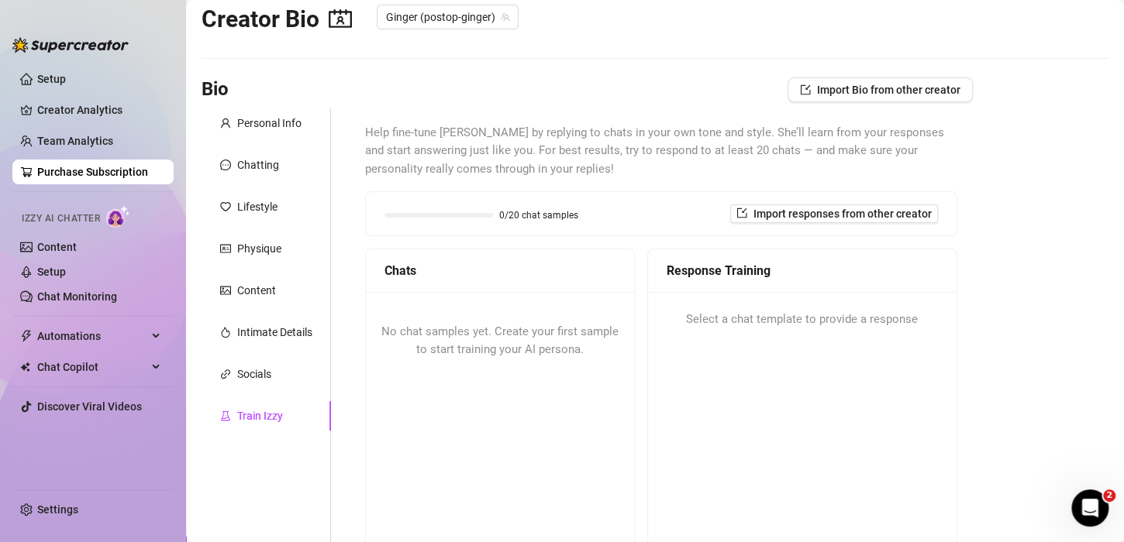
scroll to position [0, 0]
